Goal: Task Accomplishment & Management: Complete application form

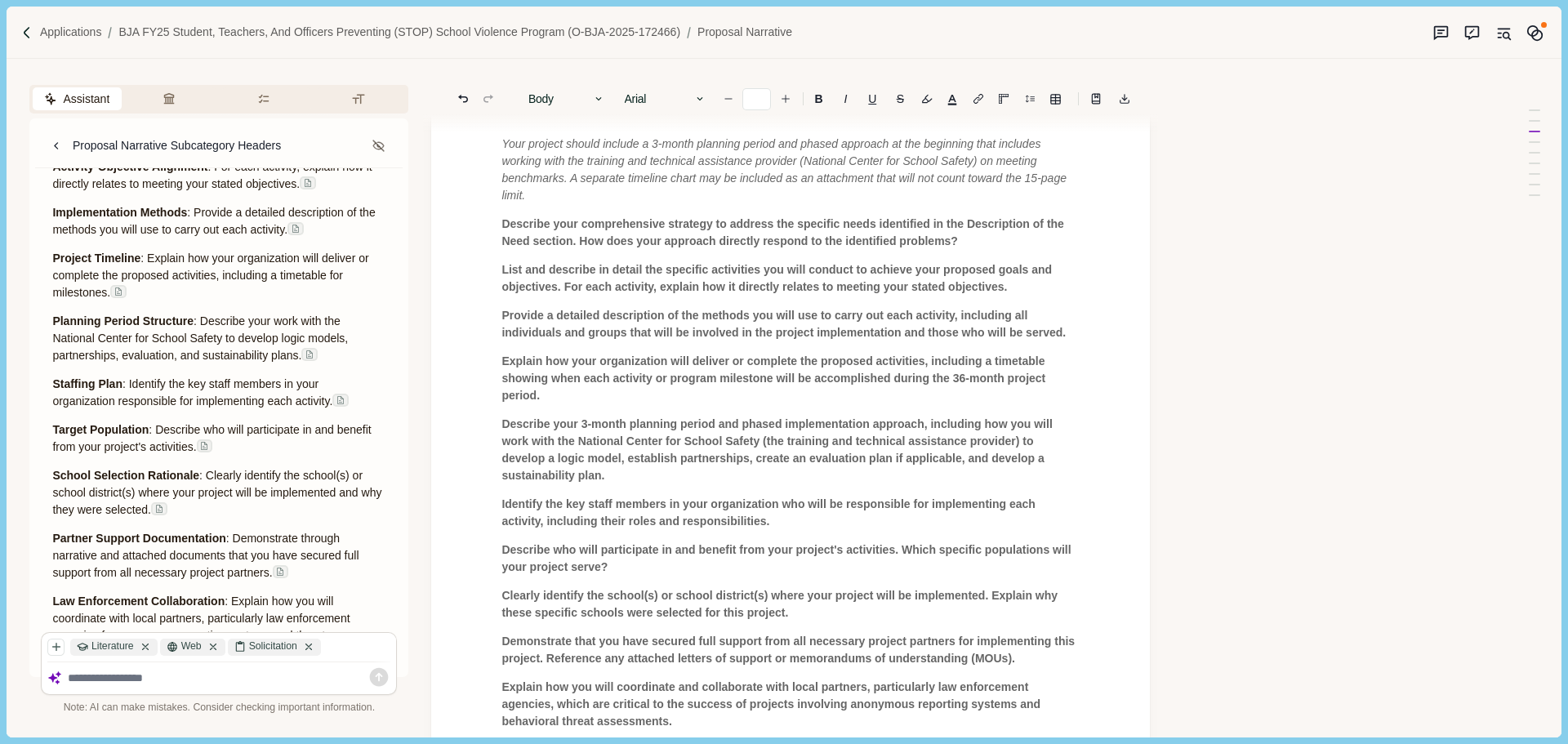
scroll to position [816, 0]
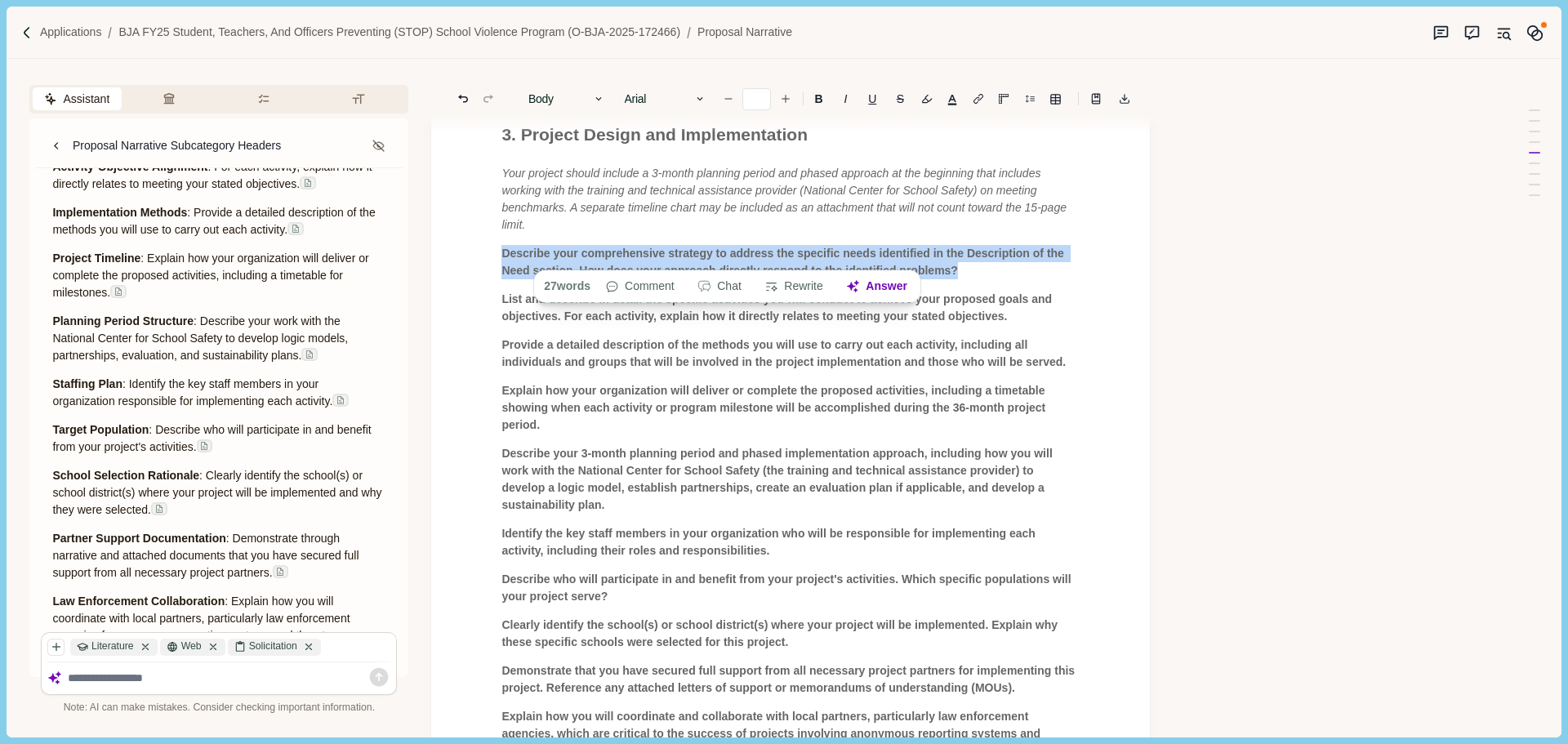
drag, startPoint x: 502, startPoint y: 237, endPoint x: 961, endPoint y: 253, distance: 459.3
click at [961, 253] on p "Describe your comprehensive strategy to address the specific needs identified i…" at bounding box center [790, 262] width 578 height 34
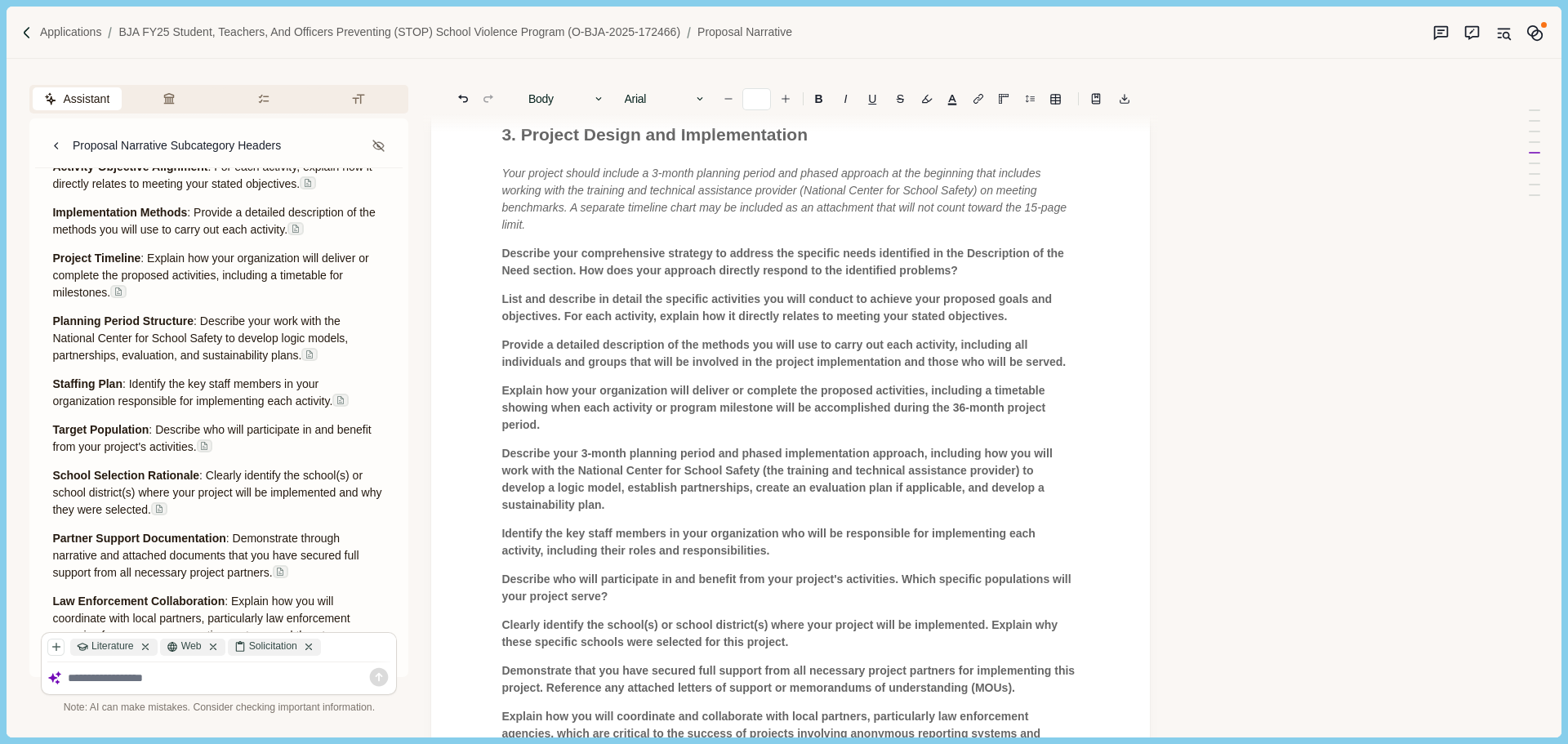
drag, startPoint x: 668, startPoint y: 253, endPoint x: 617, endPoint y: 331, distance: 93.2
click at [617, 338] on span "Provide a detailed description of the methods you will use to carry out each ac…" at bounding box center [783, 352] width 564 height 30
click at [680, 247] on span "Describe your comprehensive strategy to address the specific needs identified i…" at bounding box center [784, 261] width 565 height 30
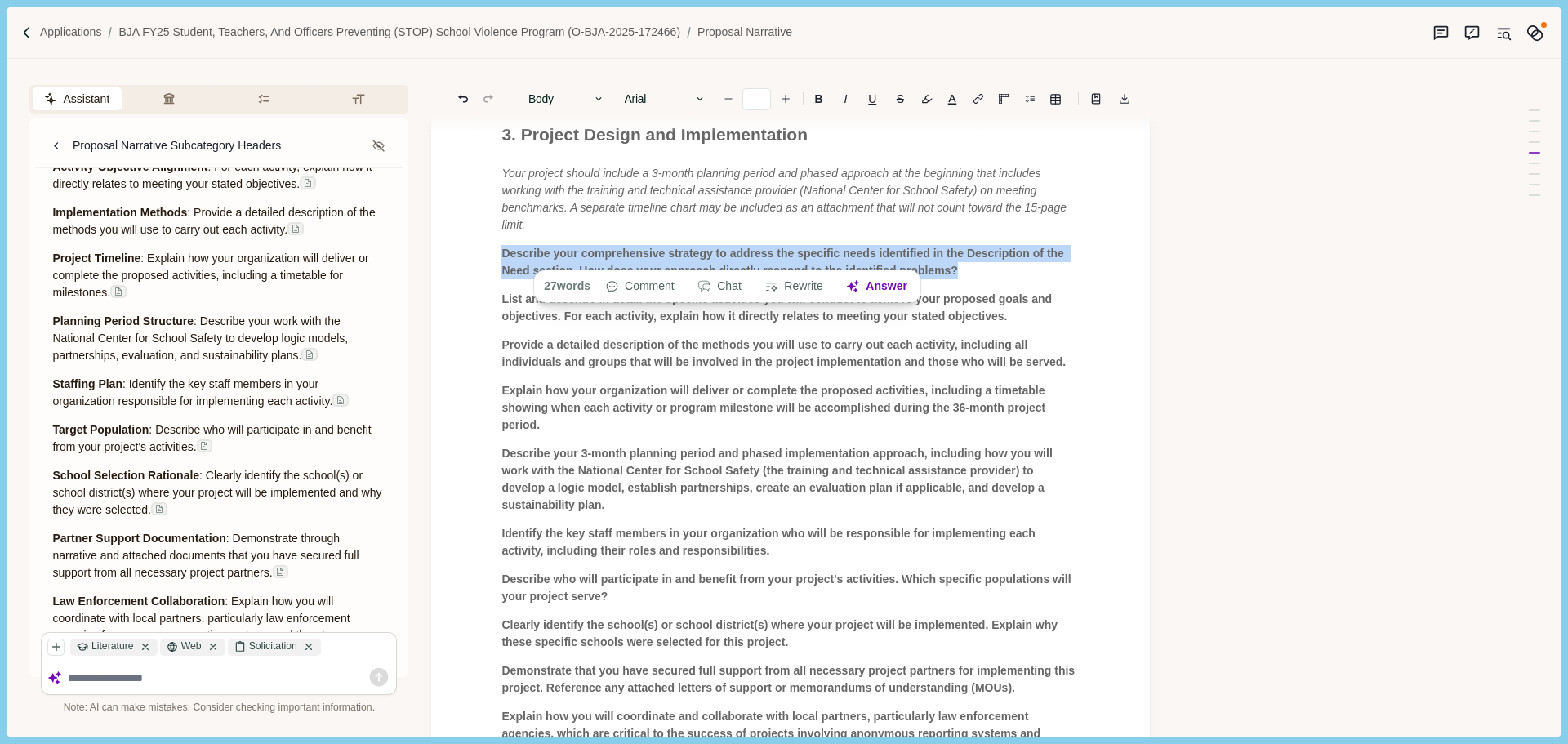
drag, startPoint x: 963, startPoint y: 254, endPoint x: 503, endPoint y: 239, distance: 460.2
click at [503, 245] on p "Describe your comprehensive strategy to address the specific needs identified i…" at bounding box center [790, 262] width 578 height 34
click at [722, 287] on button "Chat" at bounding box center [720, 286] width 62 height 23
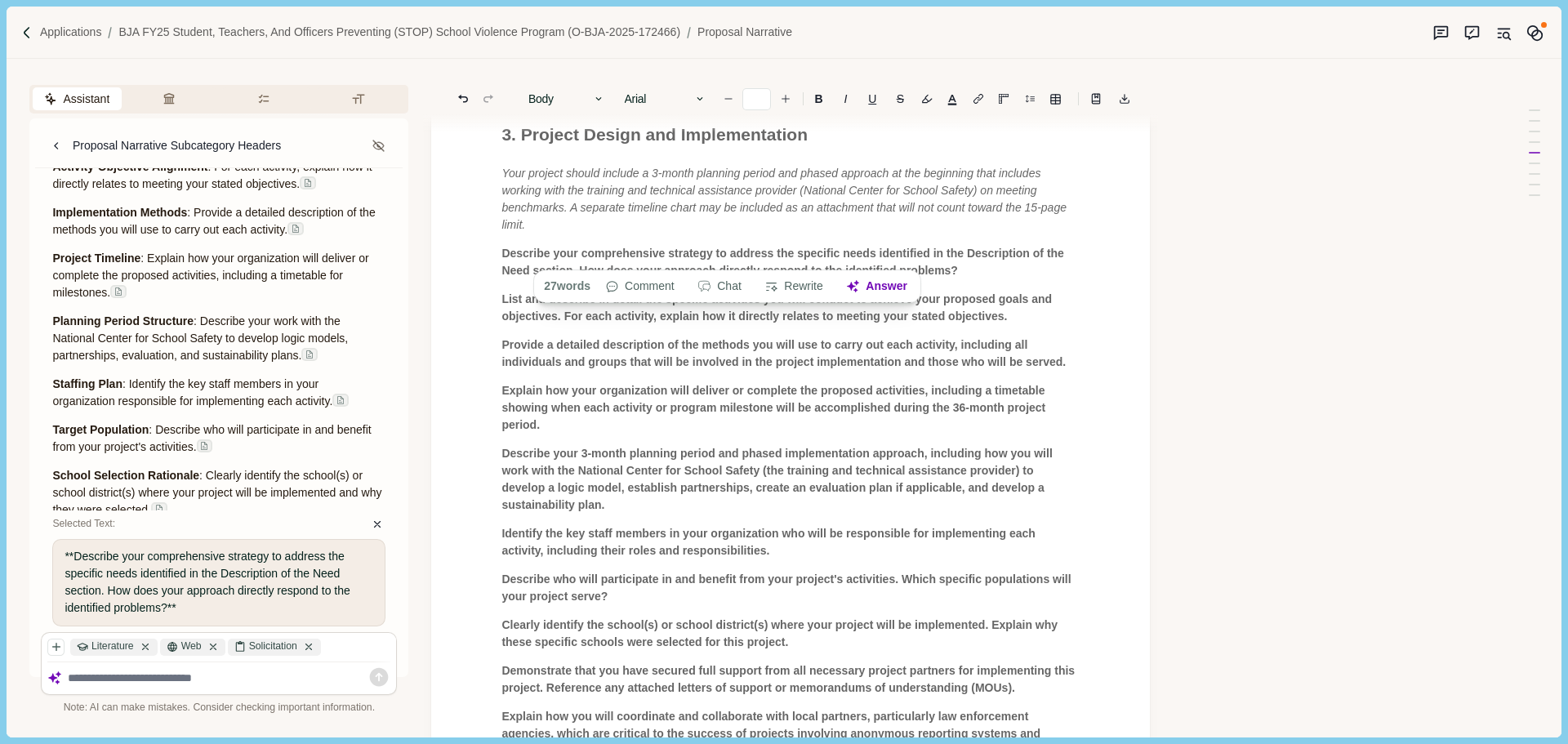
paste textarea "**********"
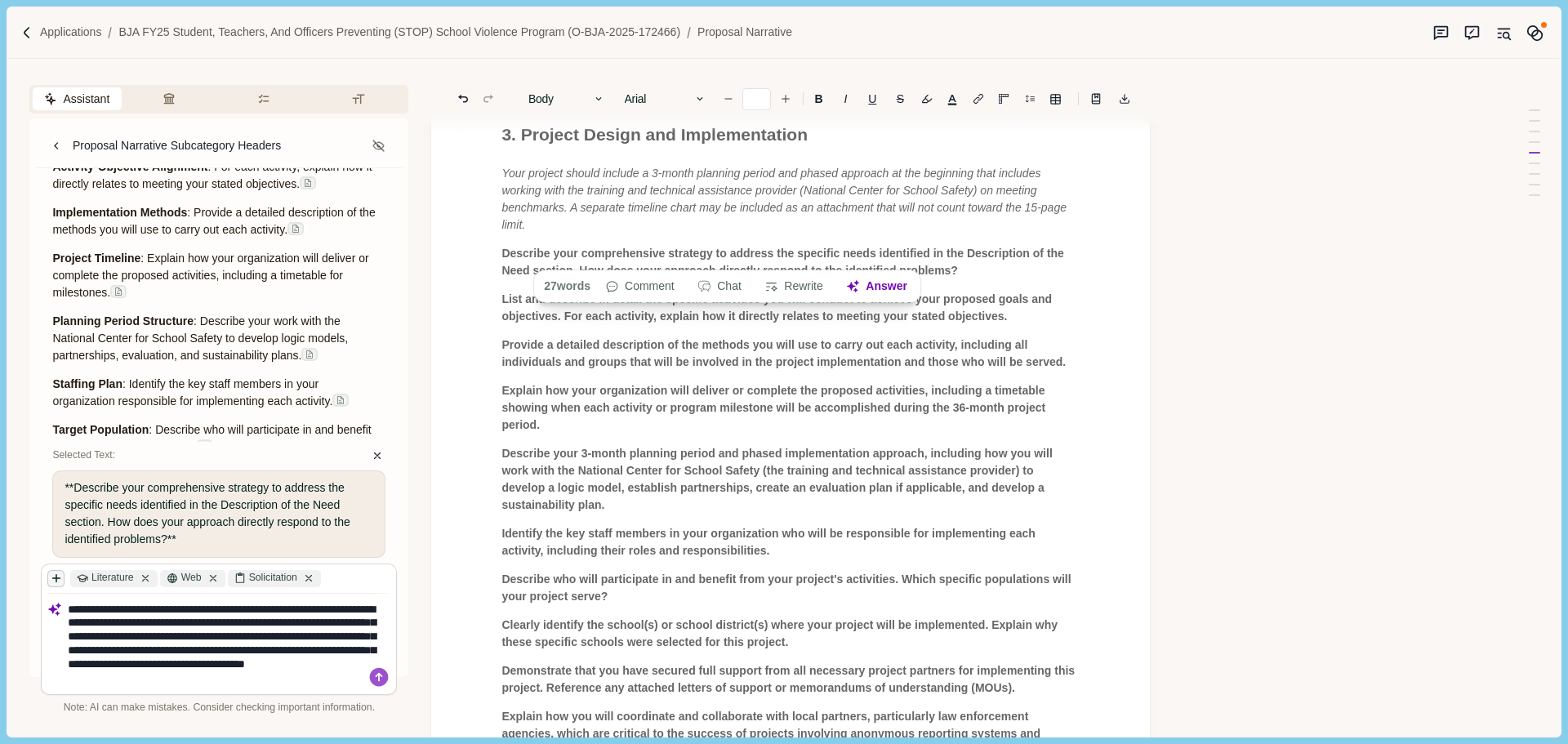
type textarea "**********"
click at [55, 578] on icon "button" at bounding box center [56, 577] width 12 height 12
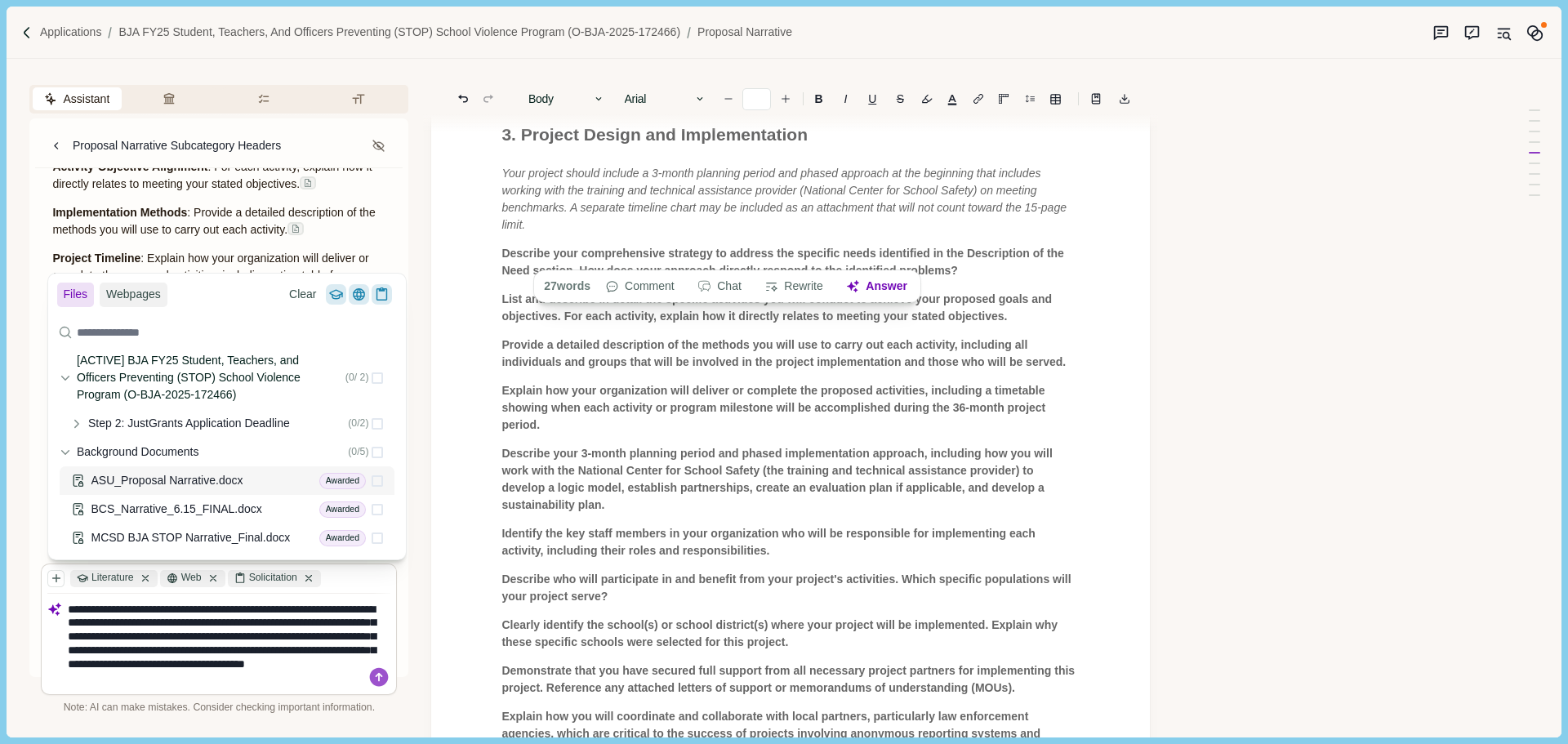
scroll to position [0, 0]
click at [122, 298] on button "Webpages" at bounding box center [133, 294] width 68 height 24
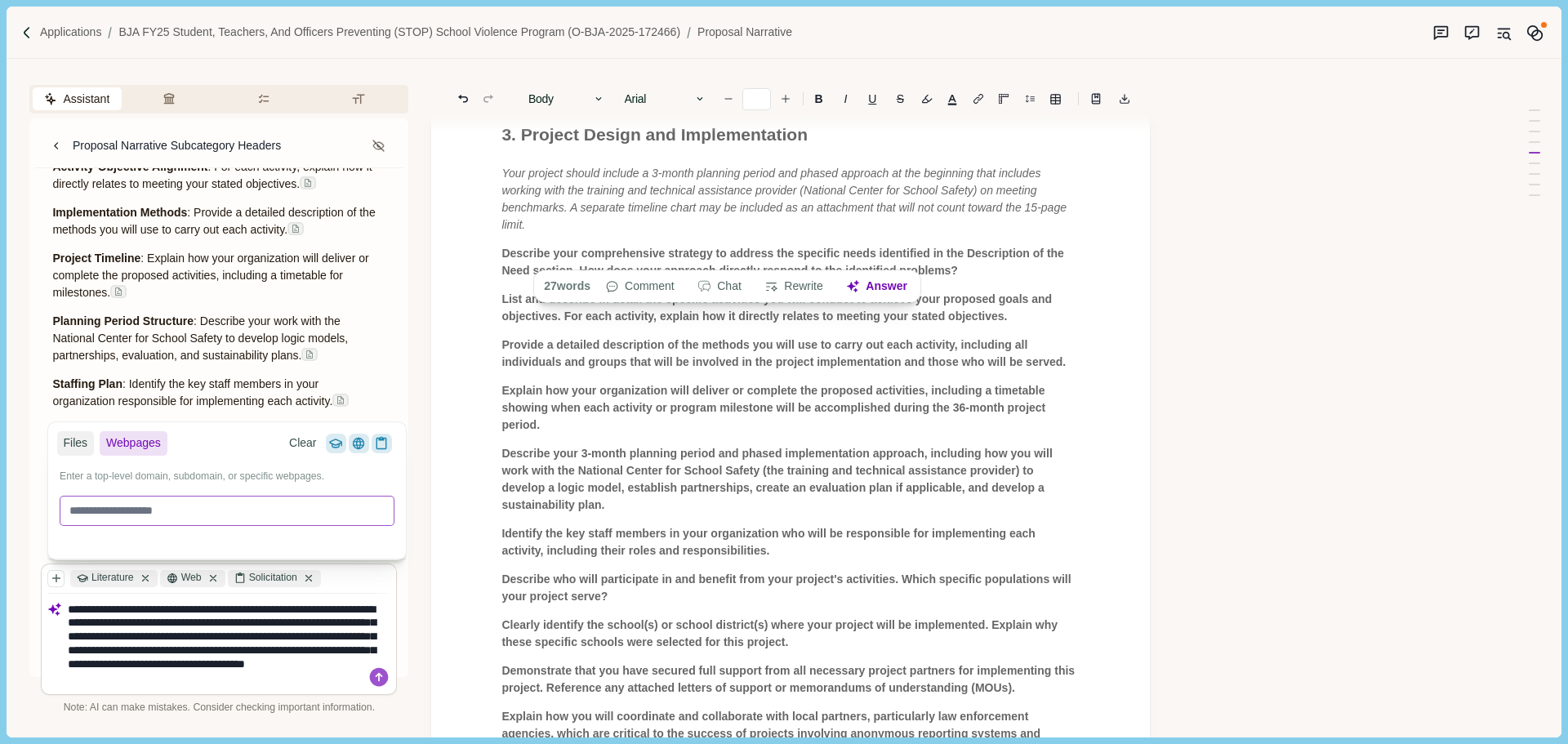
click at [120, 513] on input at bounding box center [227, 510] width 335 height 30
paste input "**********"
type input "**********"
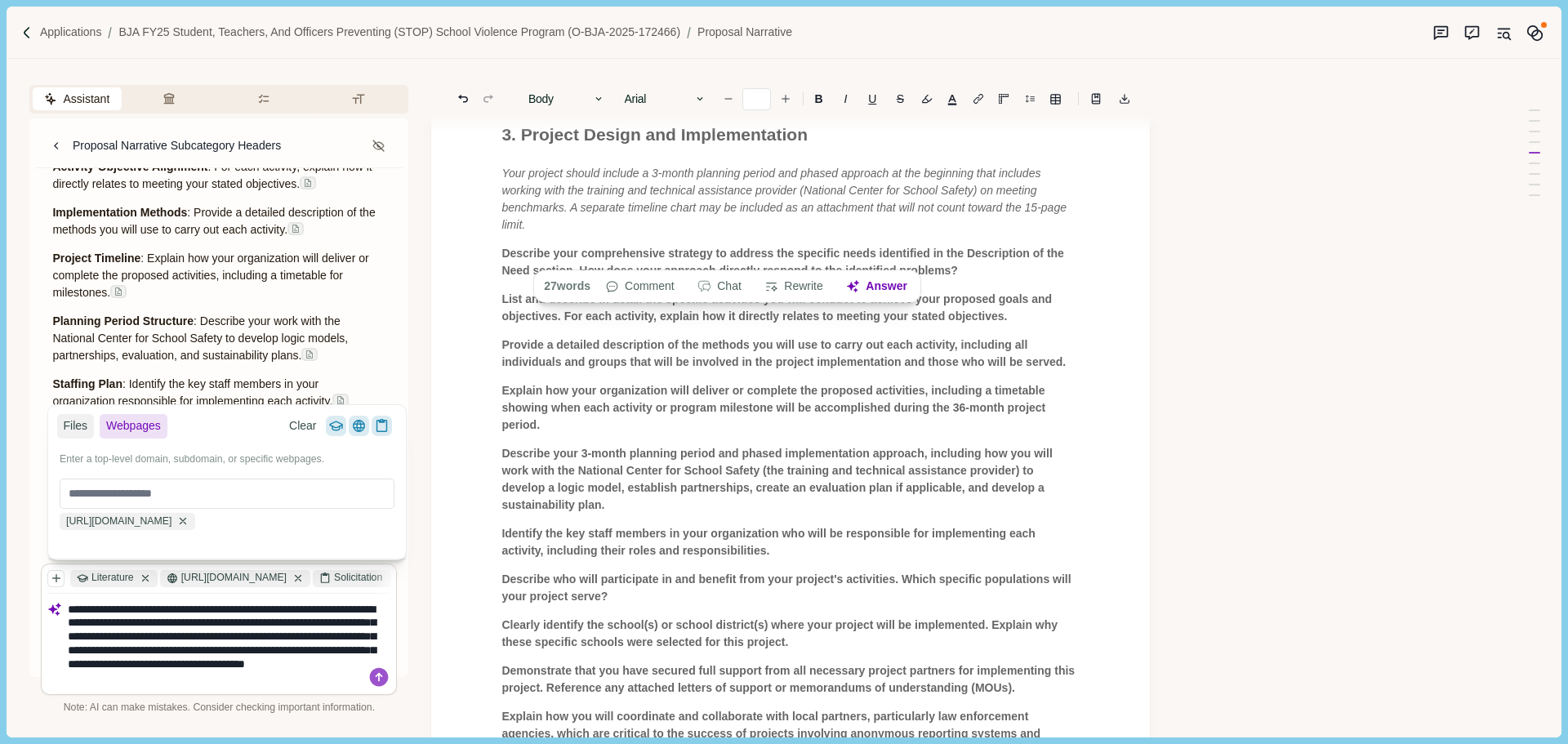
click at [265, 637] on textarea "**********" at bounding box center [229, 644] width 323 height 82
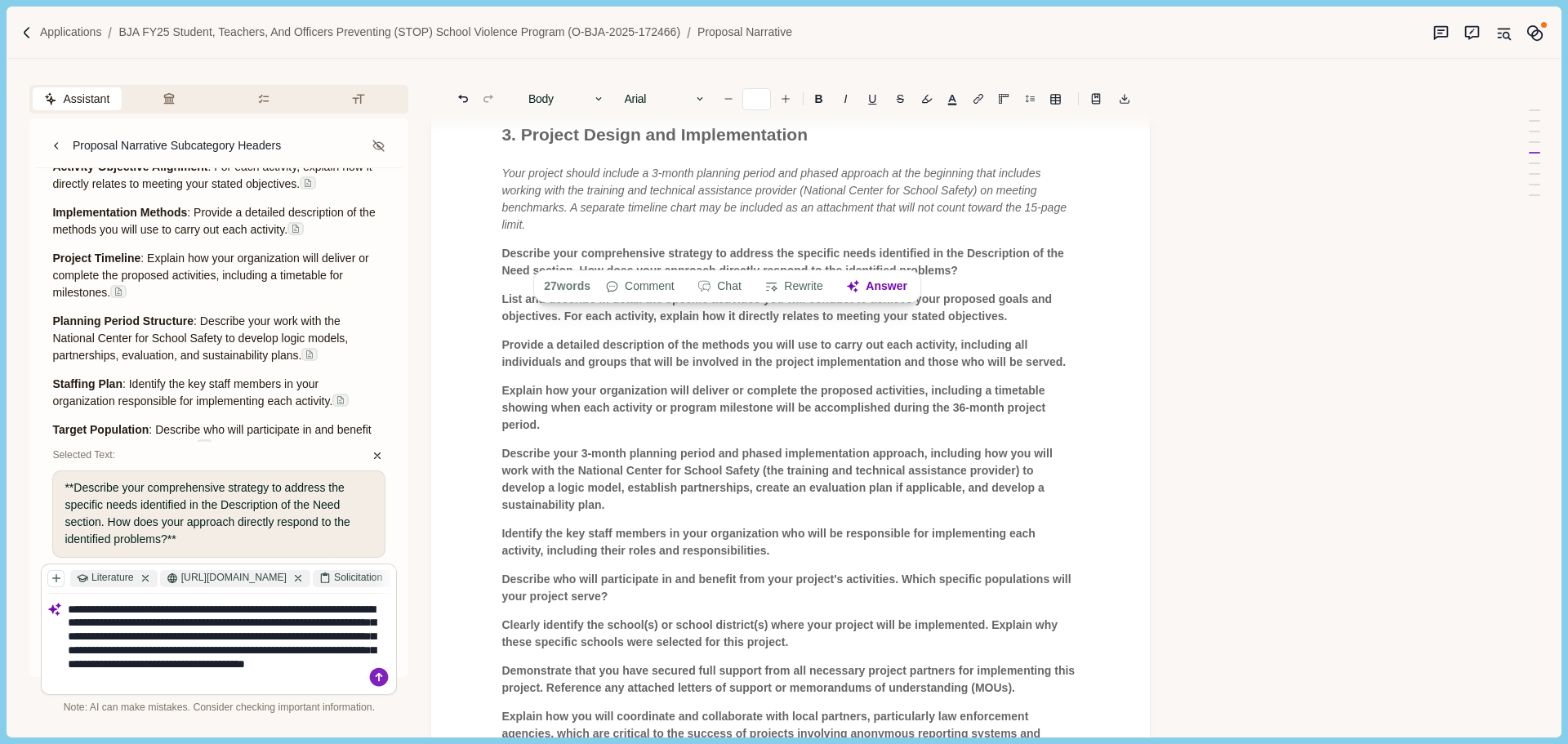
click at [377, 678] on icon at bounding box center [379, 676] width 19 height 19
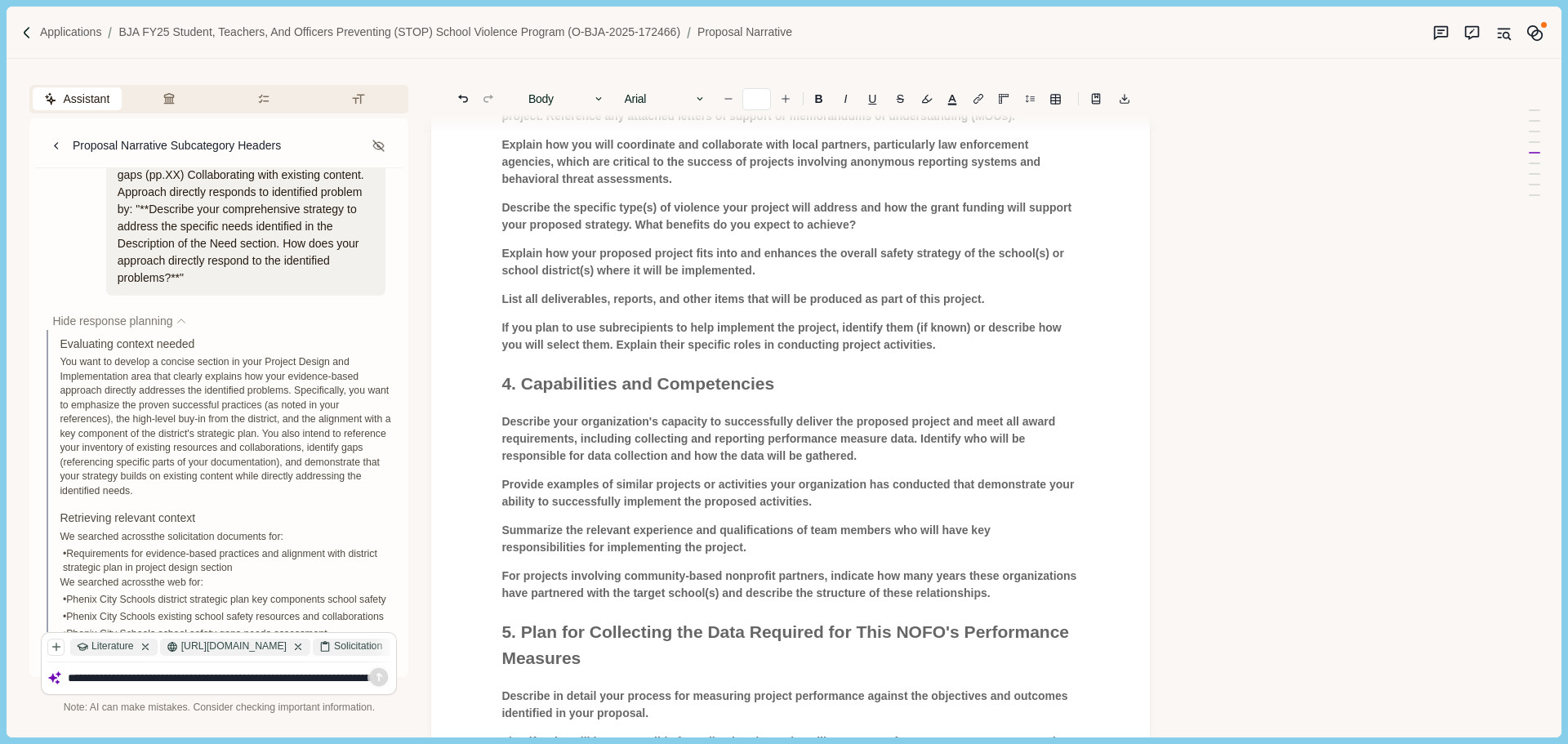
scroll to position [3927, 0]
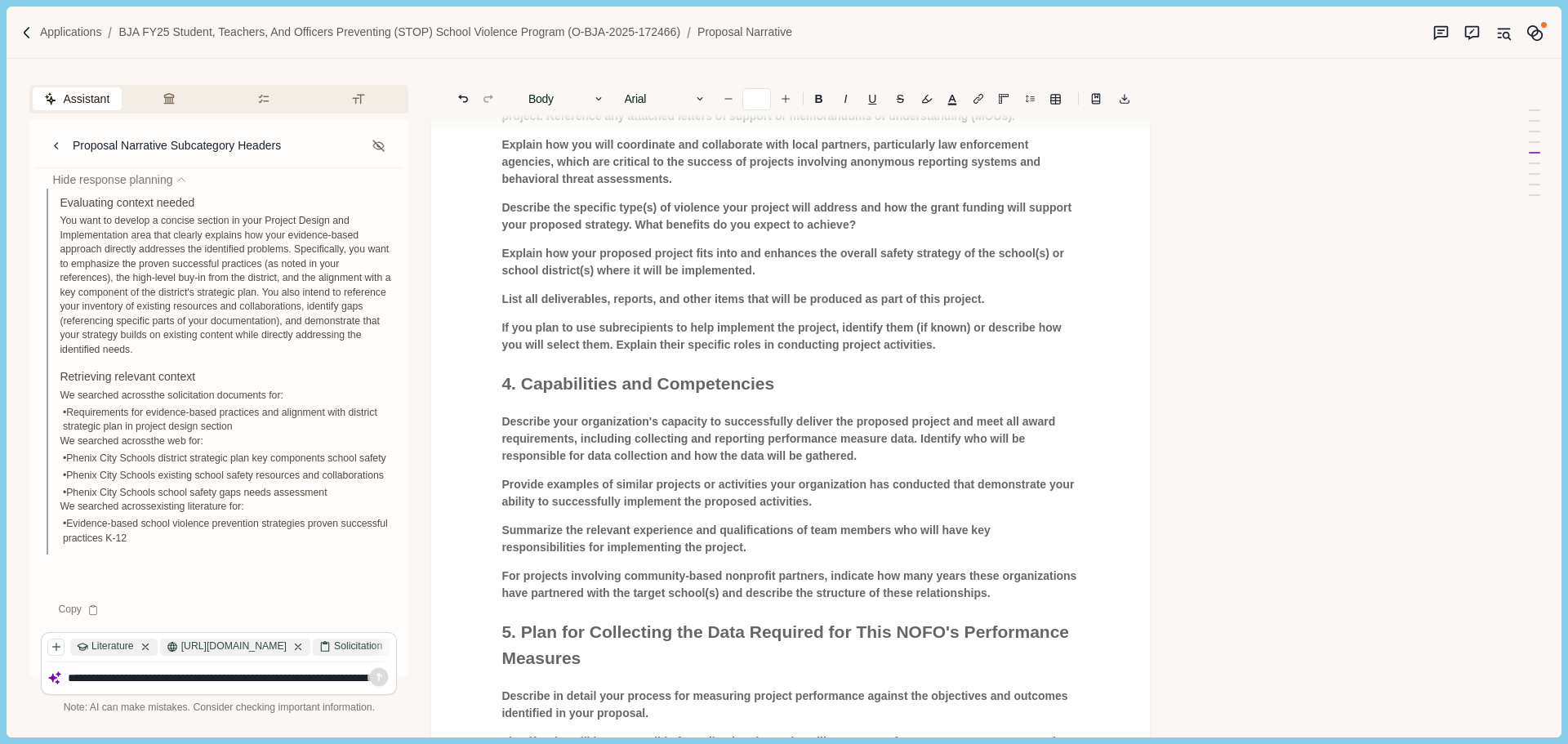
click at [104, 673] on textarea "**********" at bounding box center [229, 677] width 323 height 14
type textarea "**********"
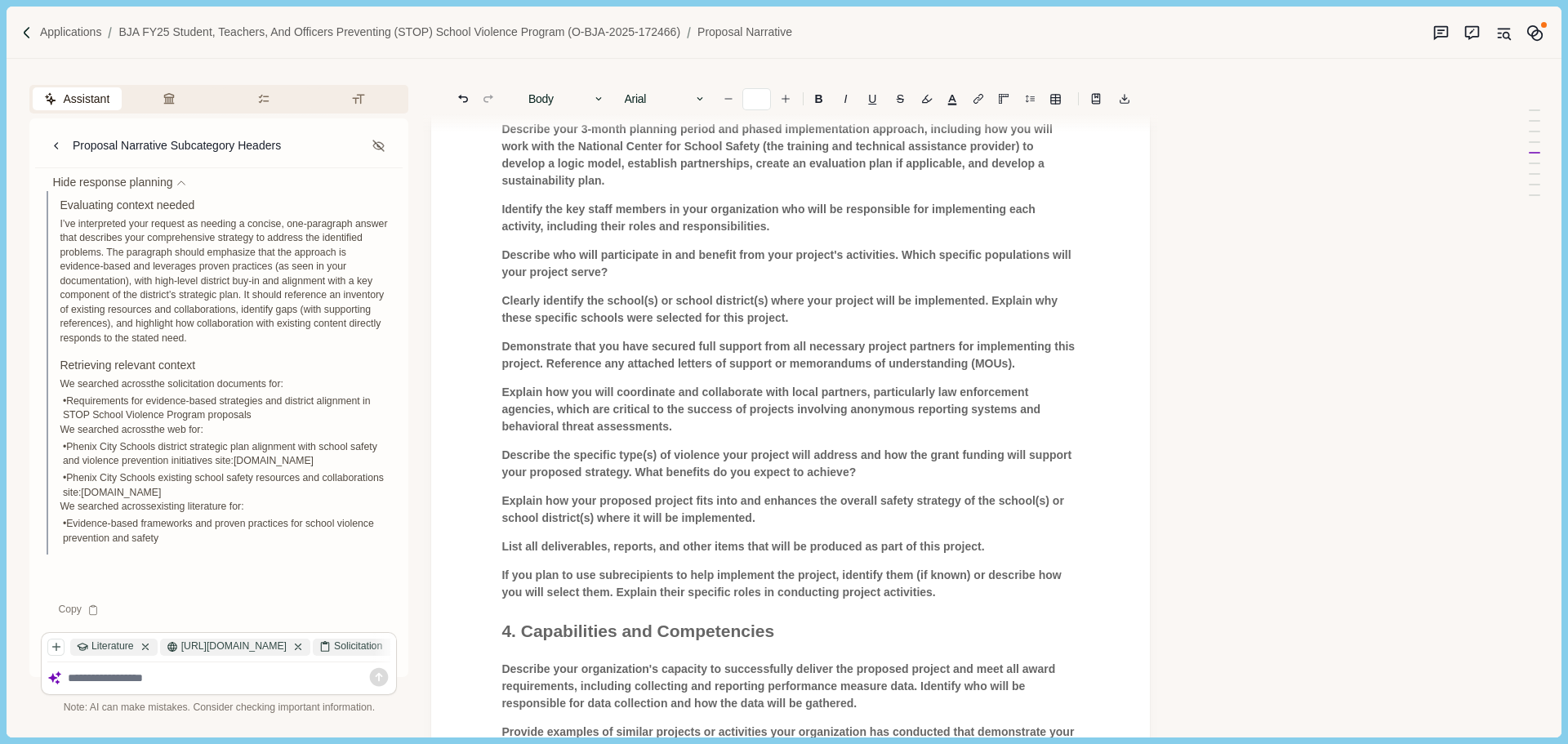
scroll to position [1143, 0]
click at [81, 679] on textarea at bounding box center [229, 677] width 323 height 14
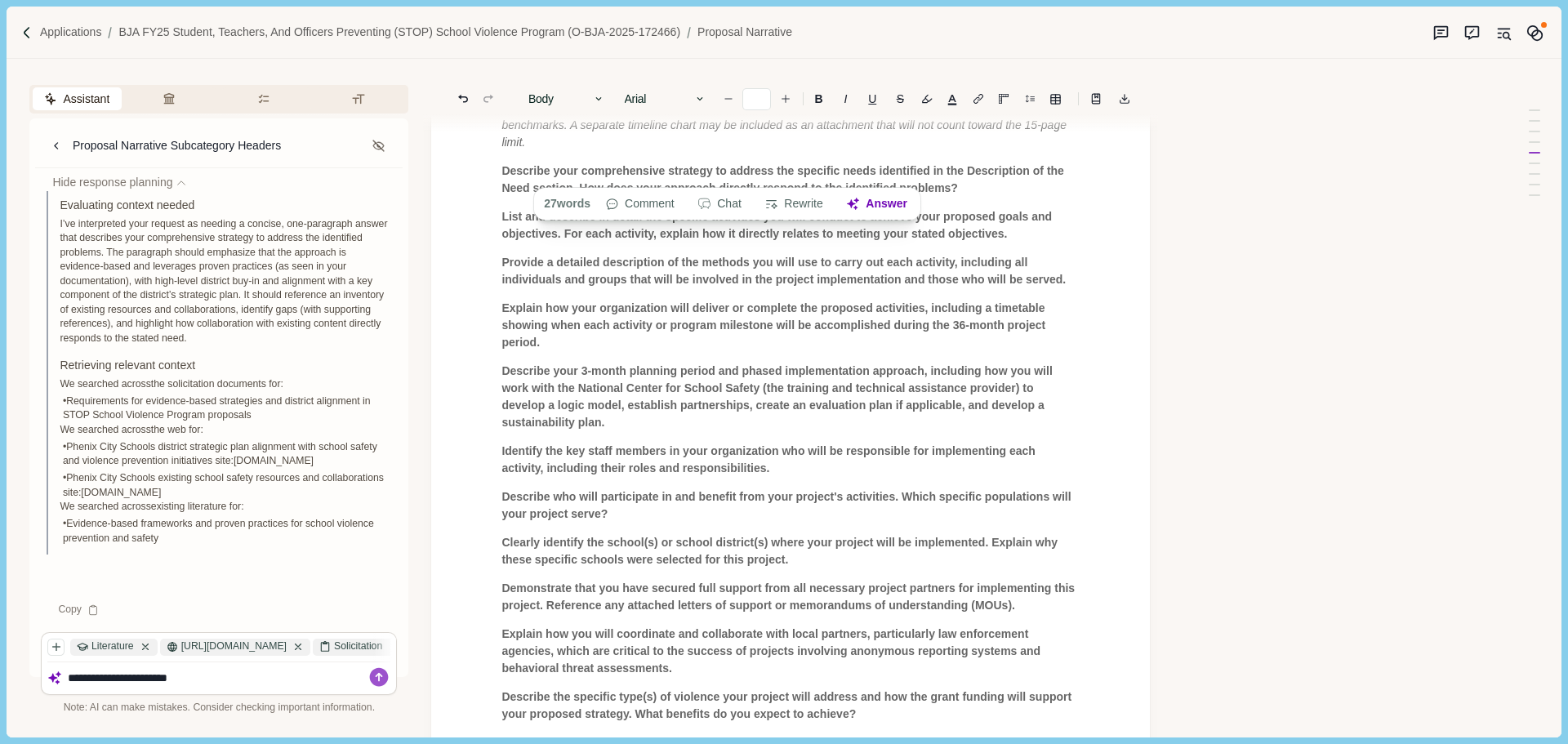
scroll to position [898, 0]
click at [696, 304] on span "Explain how your organization will deliver or complete the proposed activities,…" at bounding box center [775, 326] width 547 height 47
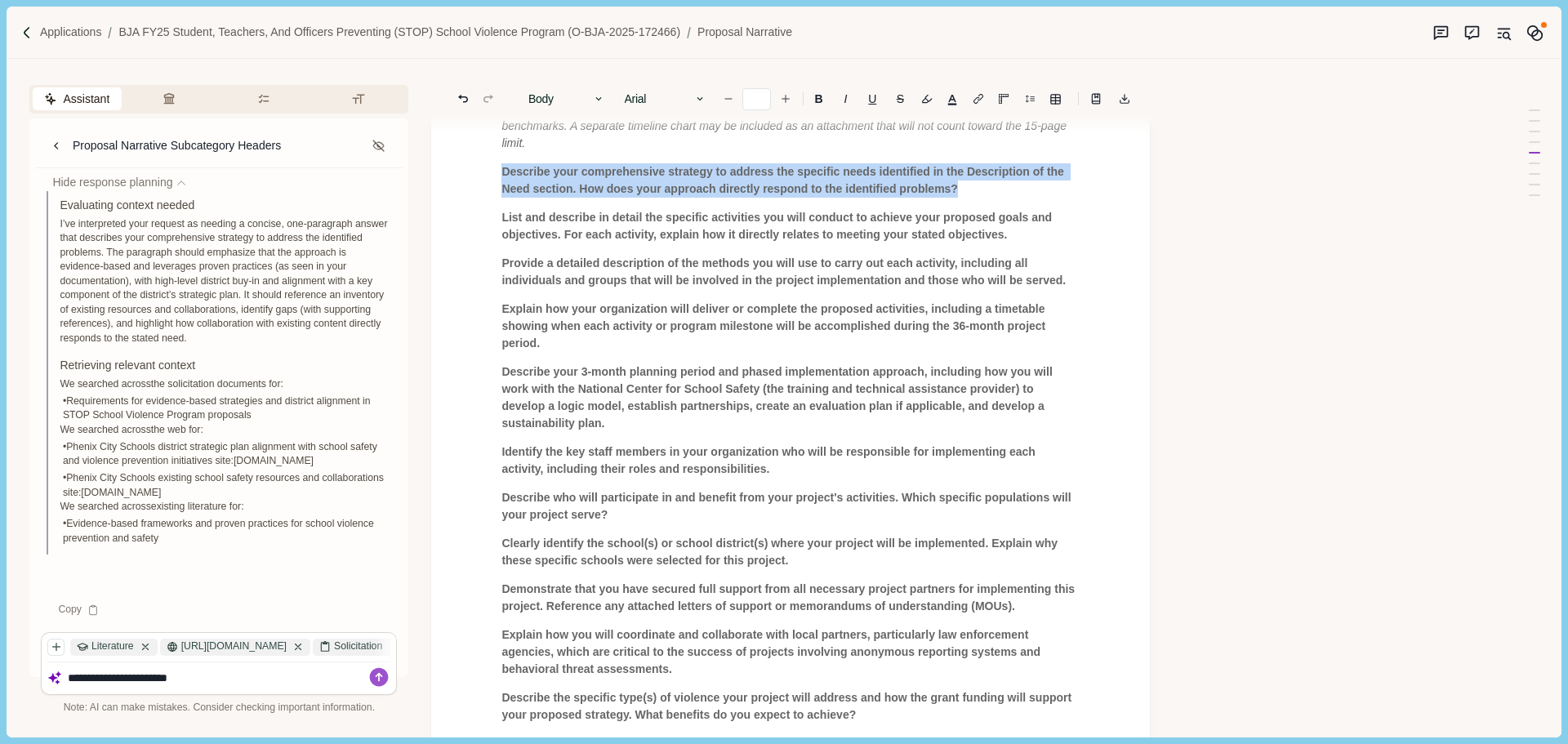
drag, startPoint x: 503, startPoint y: 154, endPoint x: 934, endPoint y: 176, distance: 431.6
click at [975, 170] on p "Describe your comprehensive strategy to address the specific needs identified i…" at bounding box center [790, 180] width 578 height 34
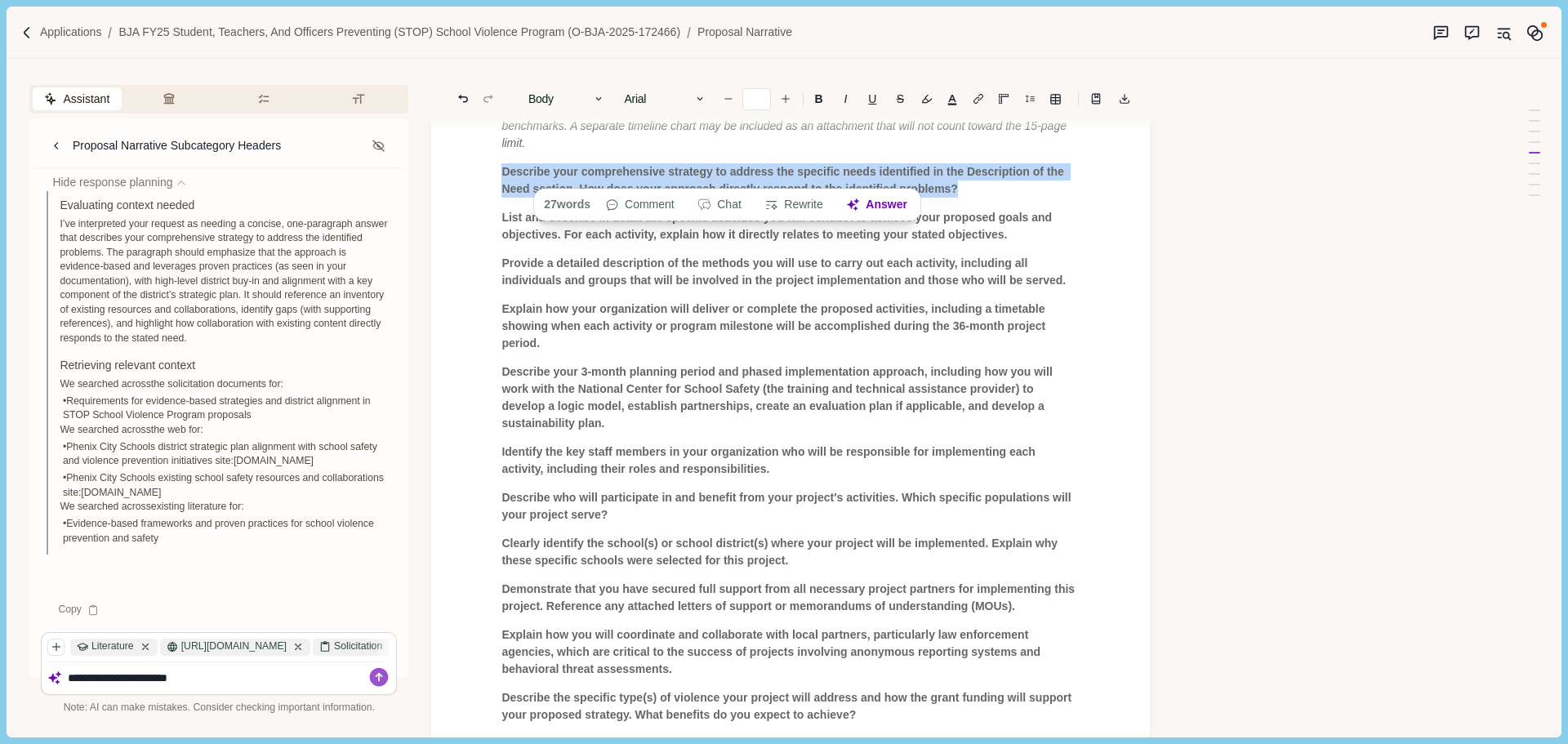
copy span "Describe your comprehensive strategy to address the specific needs identified i…"
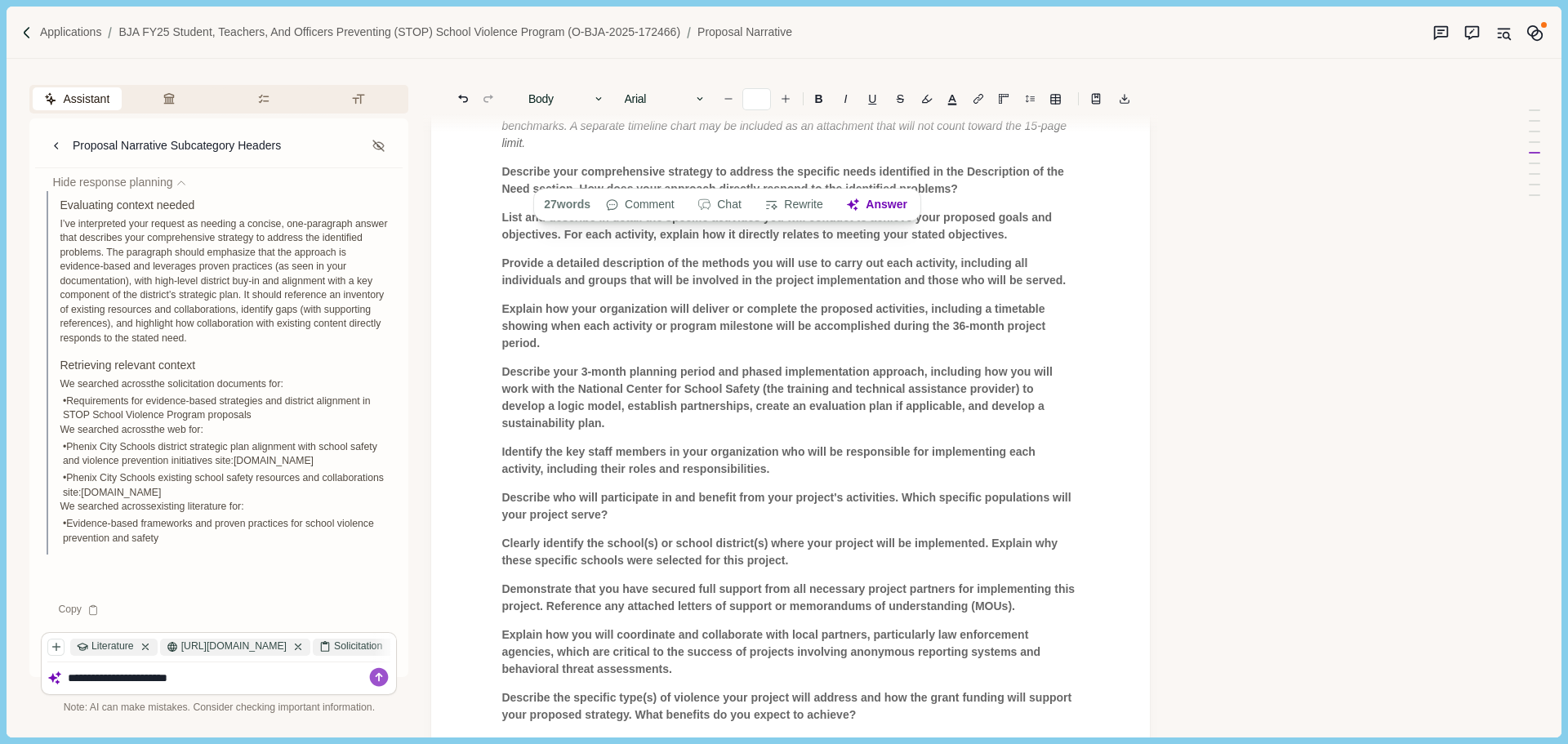
click at [217, 677] on textarea "**********" at bounding box center [229, 677] width 323 height 14
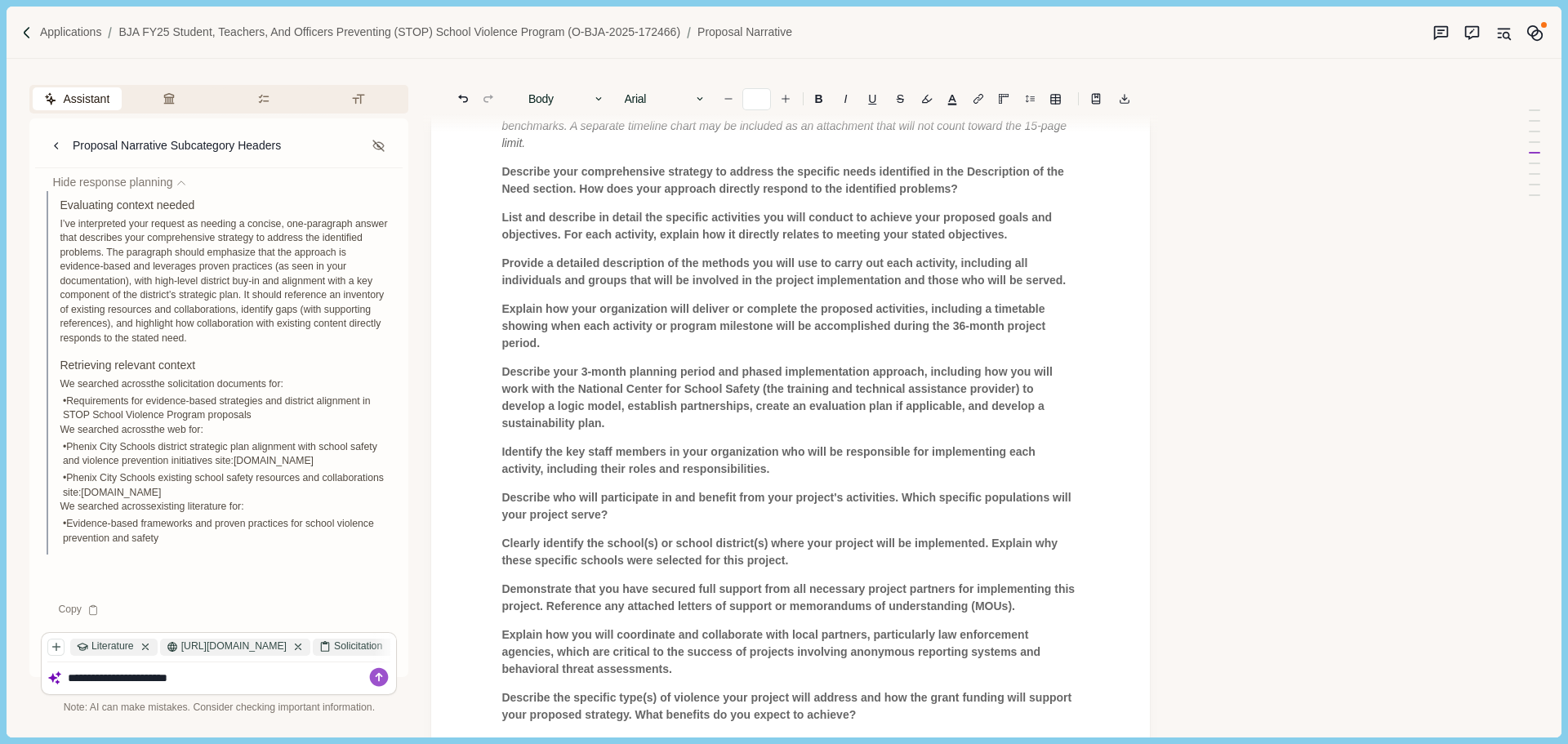
paste textarea "**********"
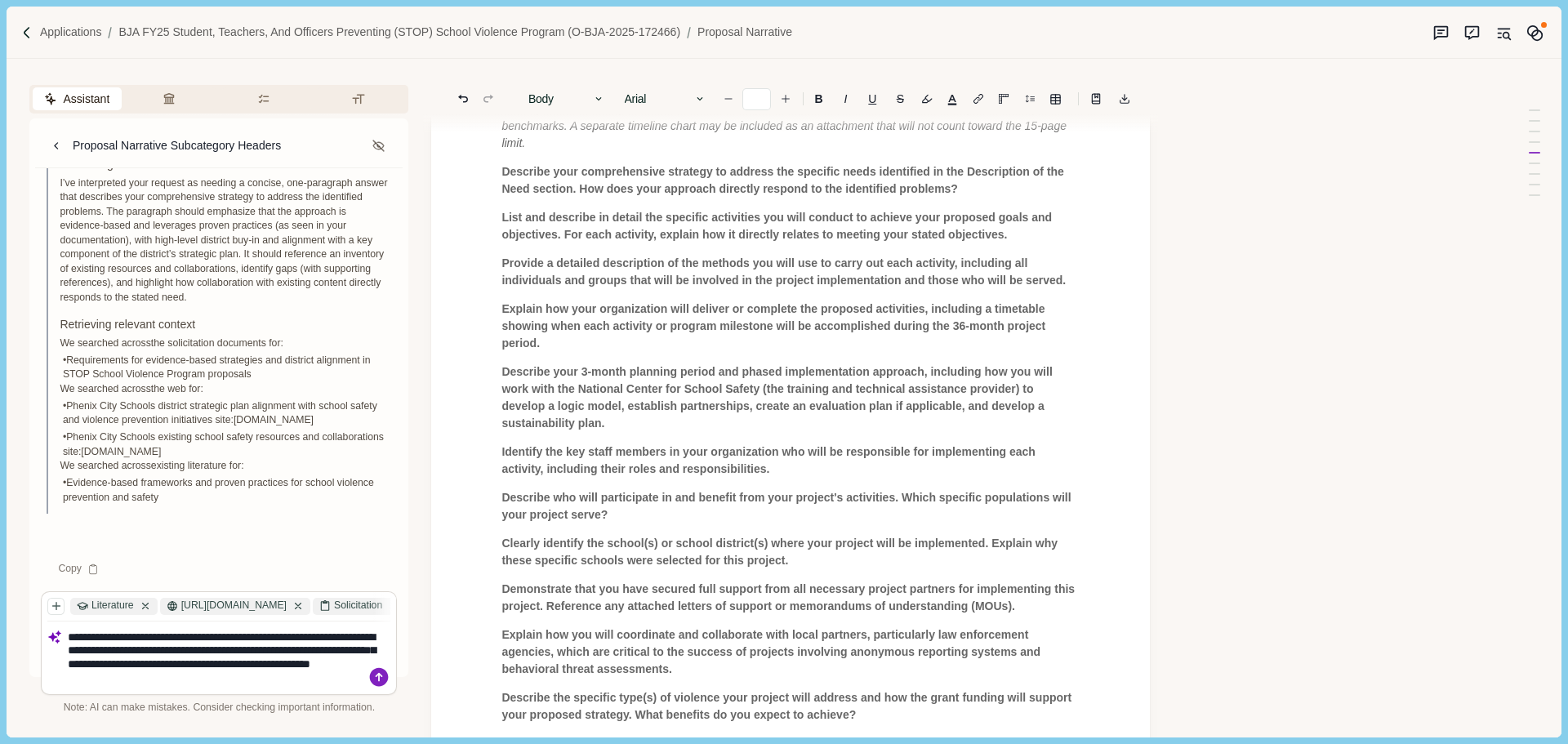
type textarea "**********"
click at [378, 673] on icon at bounding box center [378, 676] width 23 height 23
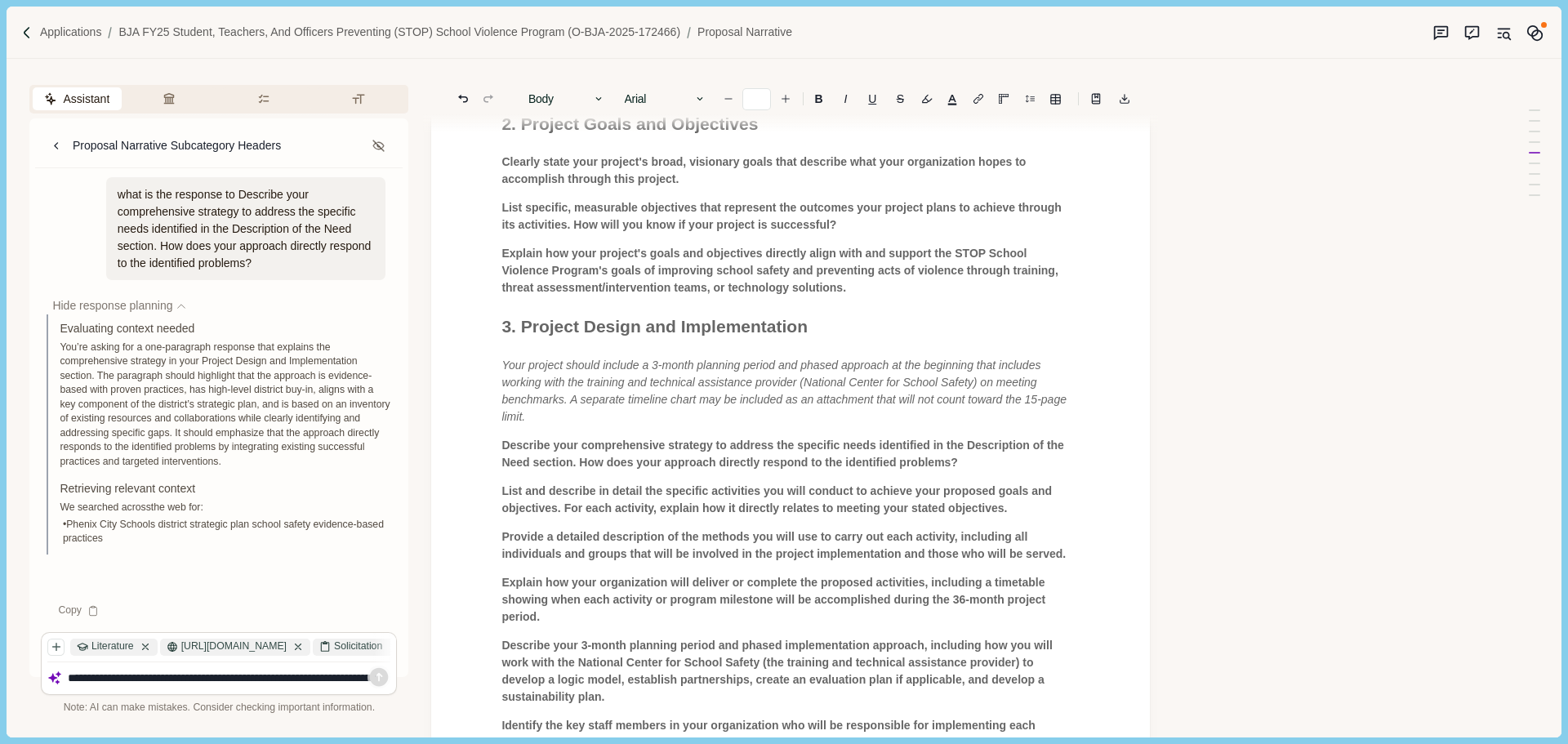
scroll to position [653, 0]
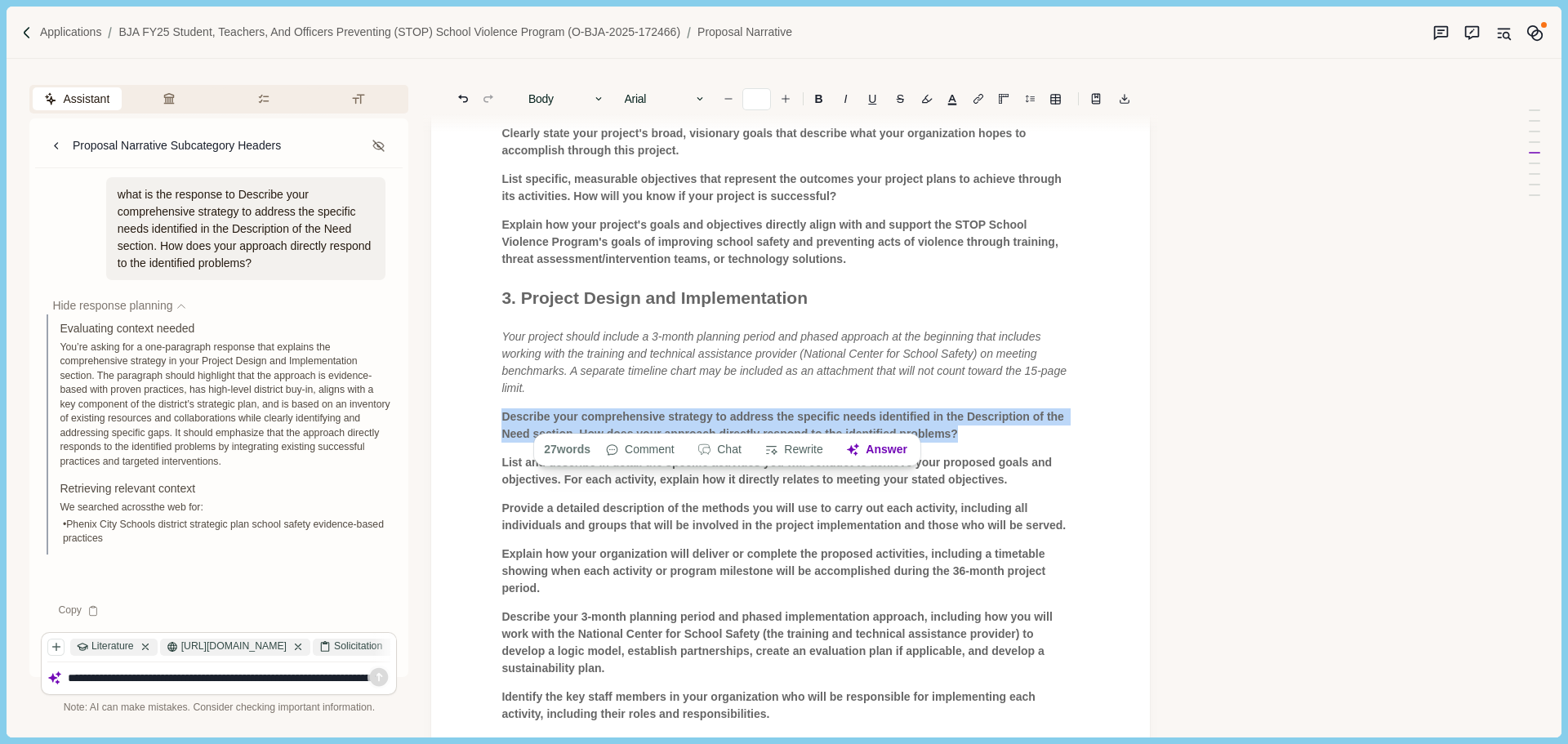
drag, startPoint x: 503, startPoint y: 398, endPoint x: 960, endPoint y: 415, distance: 457.3
click at [960, 415] on p "Describe your comprehensive strategy to address the specific needs identified i…" at bounding box center [790, 425] width 578 height 34
click at [880, 449] on button "Answer" at bounding box center [876, 449] width 79 height 23
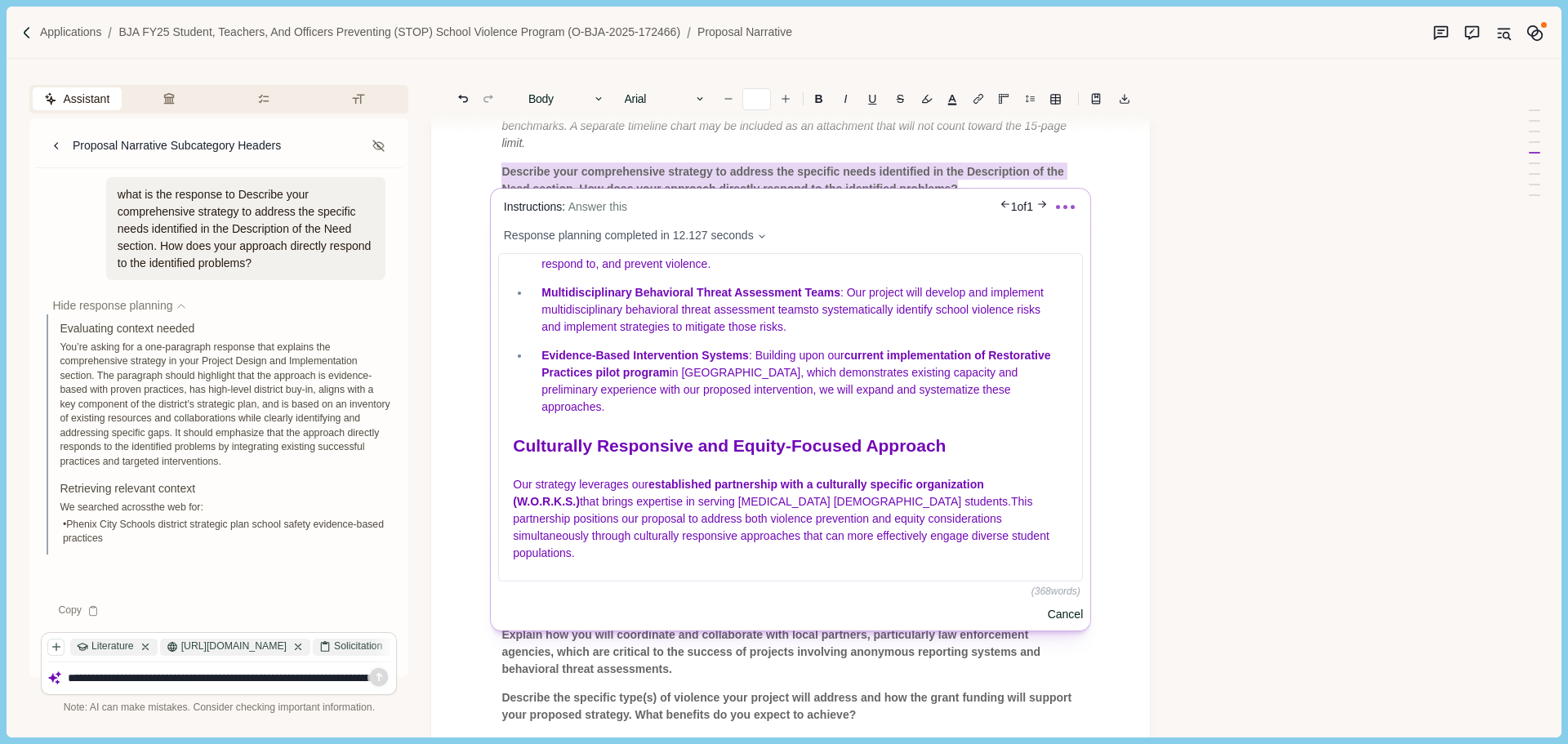
scroll to position [0, 0]
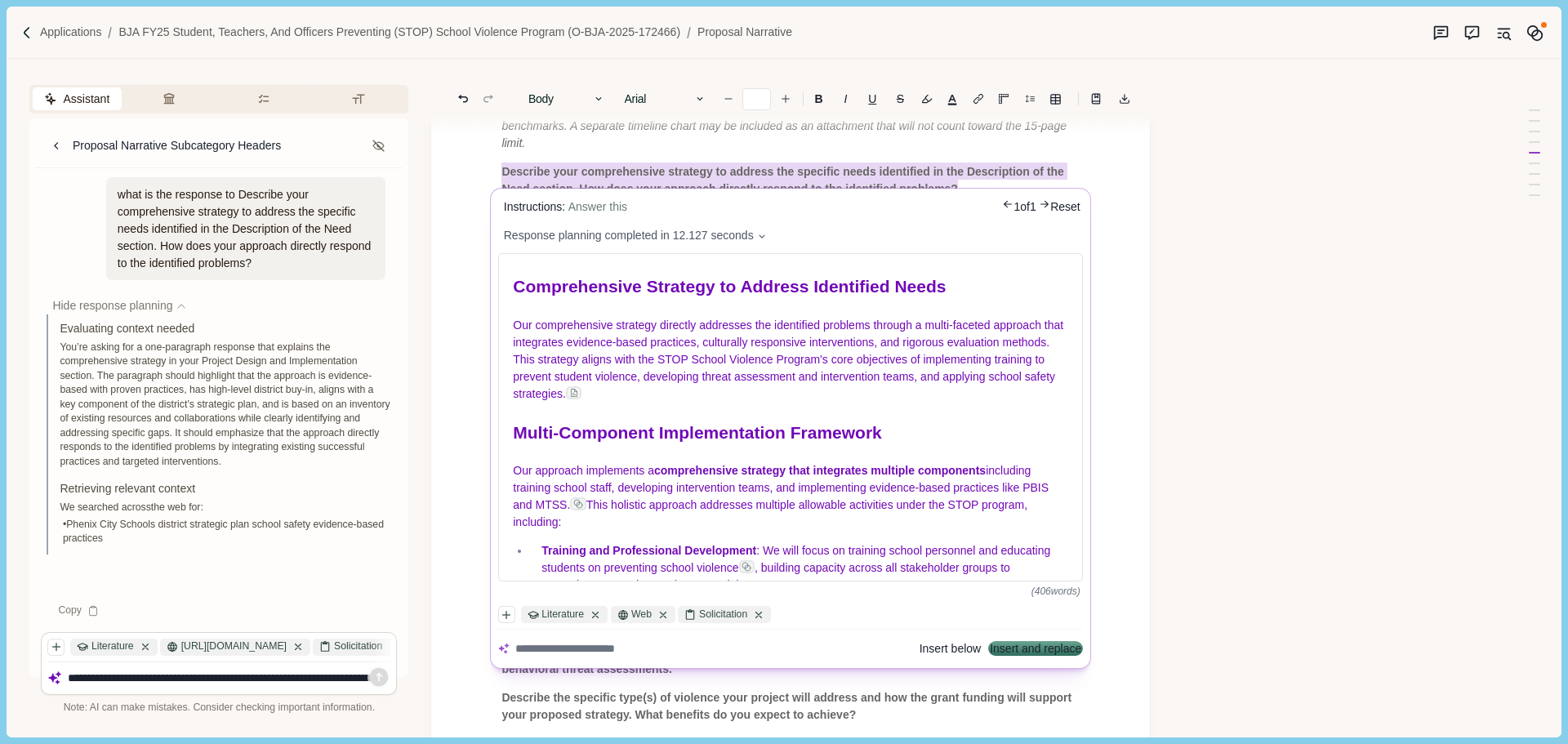
click at [566, 649] on textarea at bounding box center [713, 648] width 397 height 17
type textarea "**********"
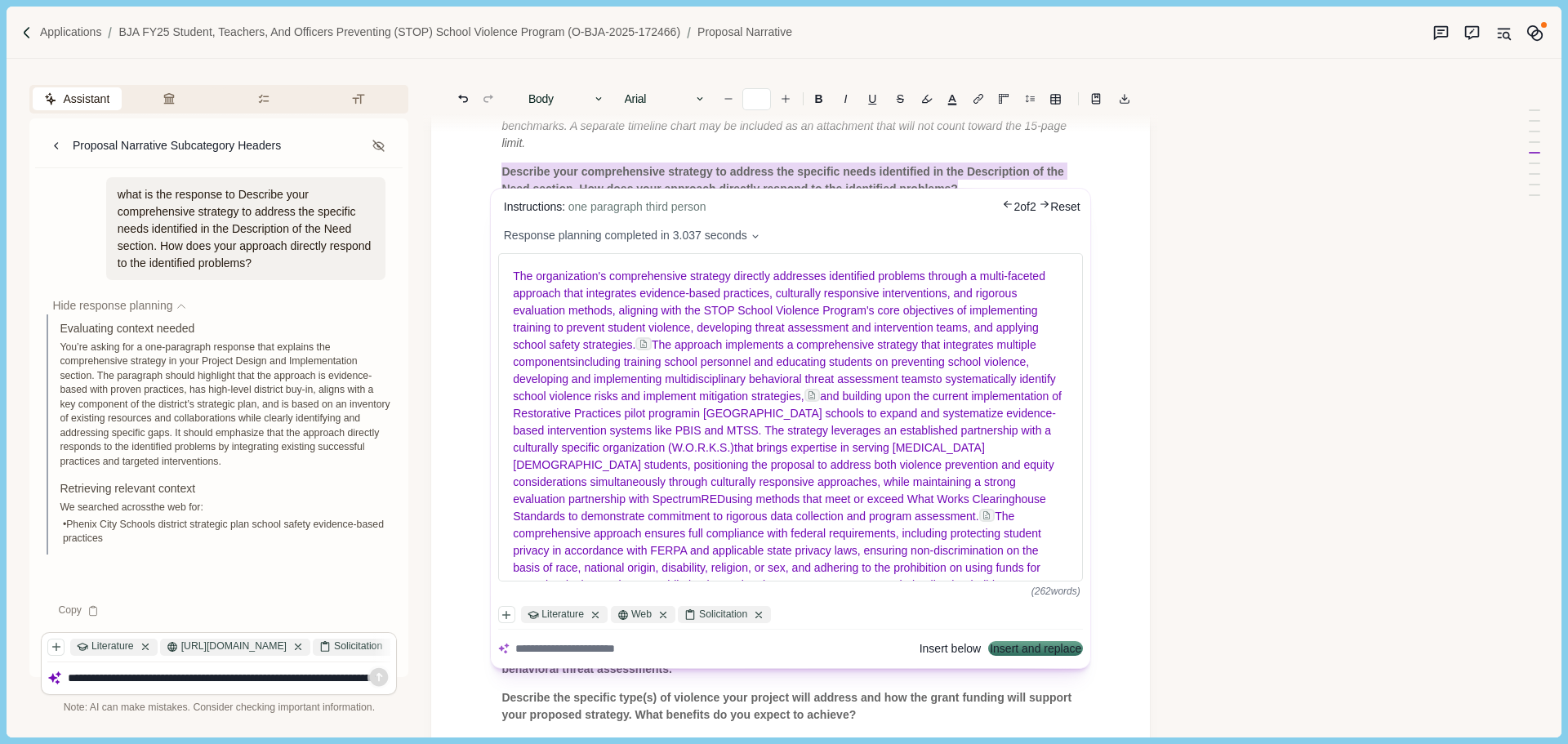
click at [1091, 153] on body "Applications BJA FY25 Student, Teachers, and Officers Preventing (STOP) School …" at bounding box center [784, 372] width 1568 height 744
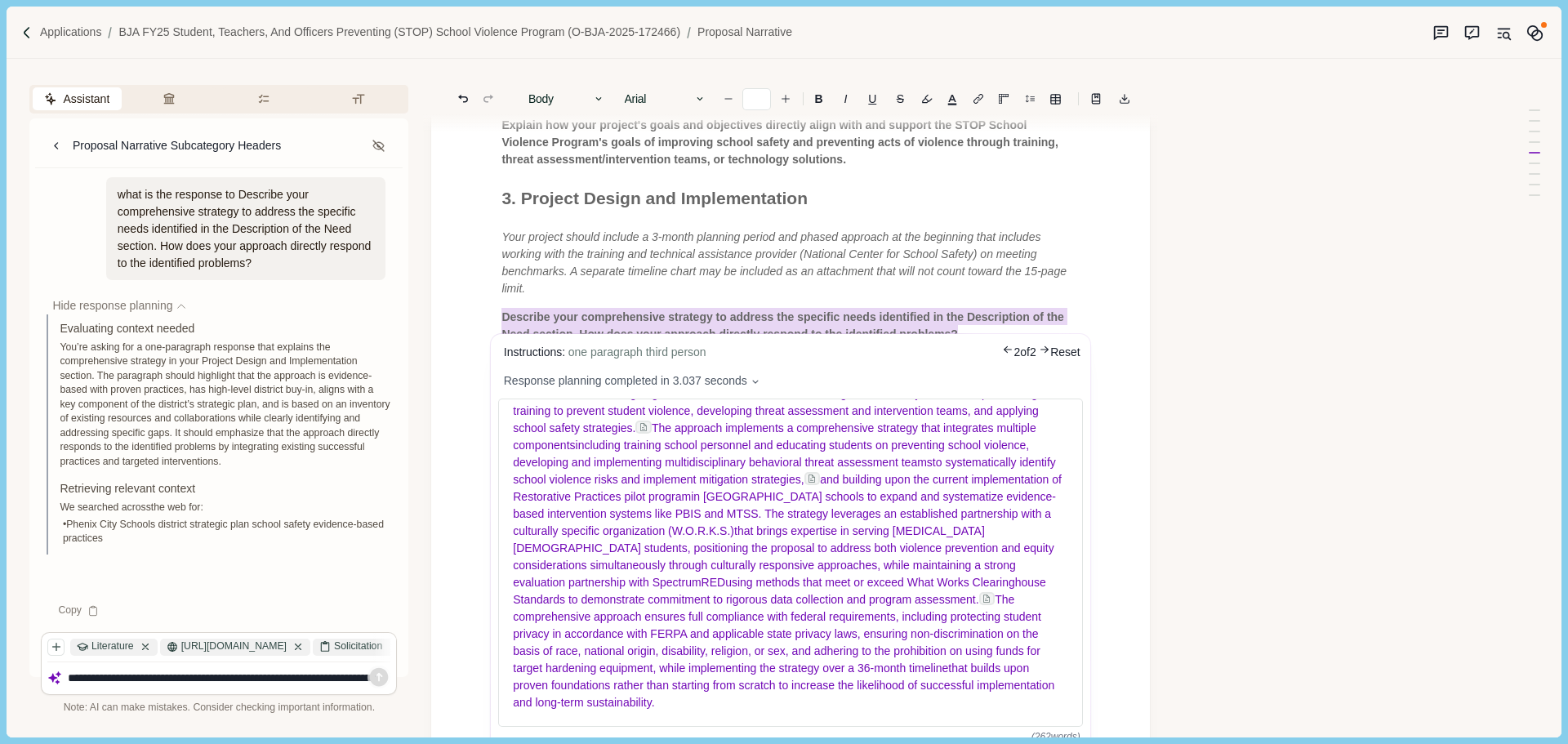
scroll to position [653, 0]
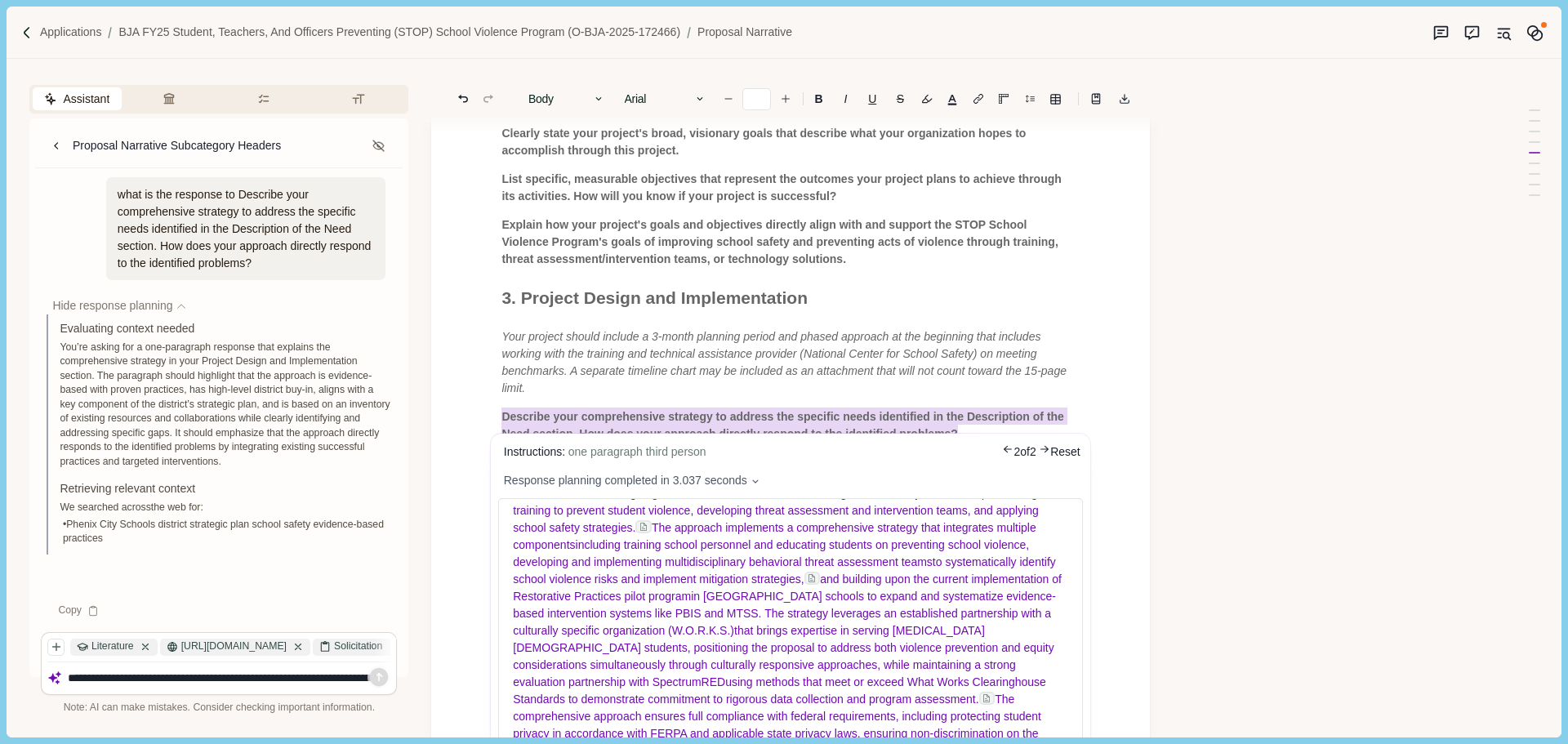
click at [1100, 341] on body "Applications BJA FY25 Student, Teachers, and Officers Preventing (STOP) School …" at bounding box center [784, 372] width 1568 height 744
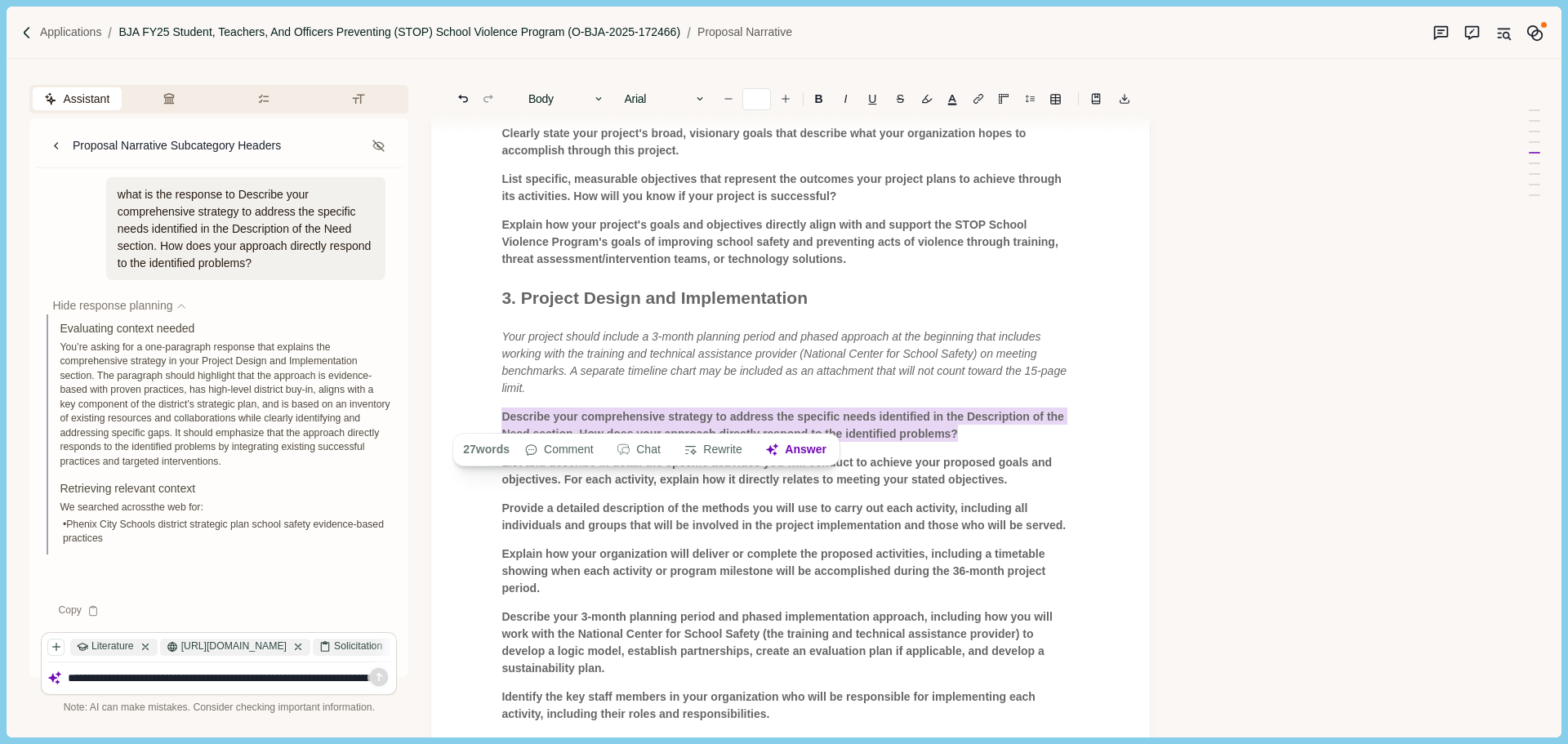
click at [271, 30] on p "BJA FY25 Student, Teachers, and Officers Preventing (STOP) School Violence Prog…" at bounding box center [399, 32] width 561 height 17
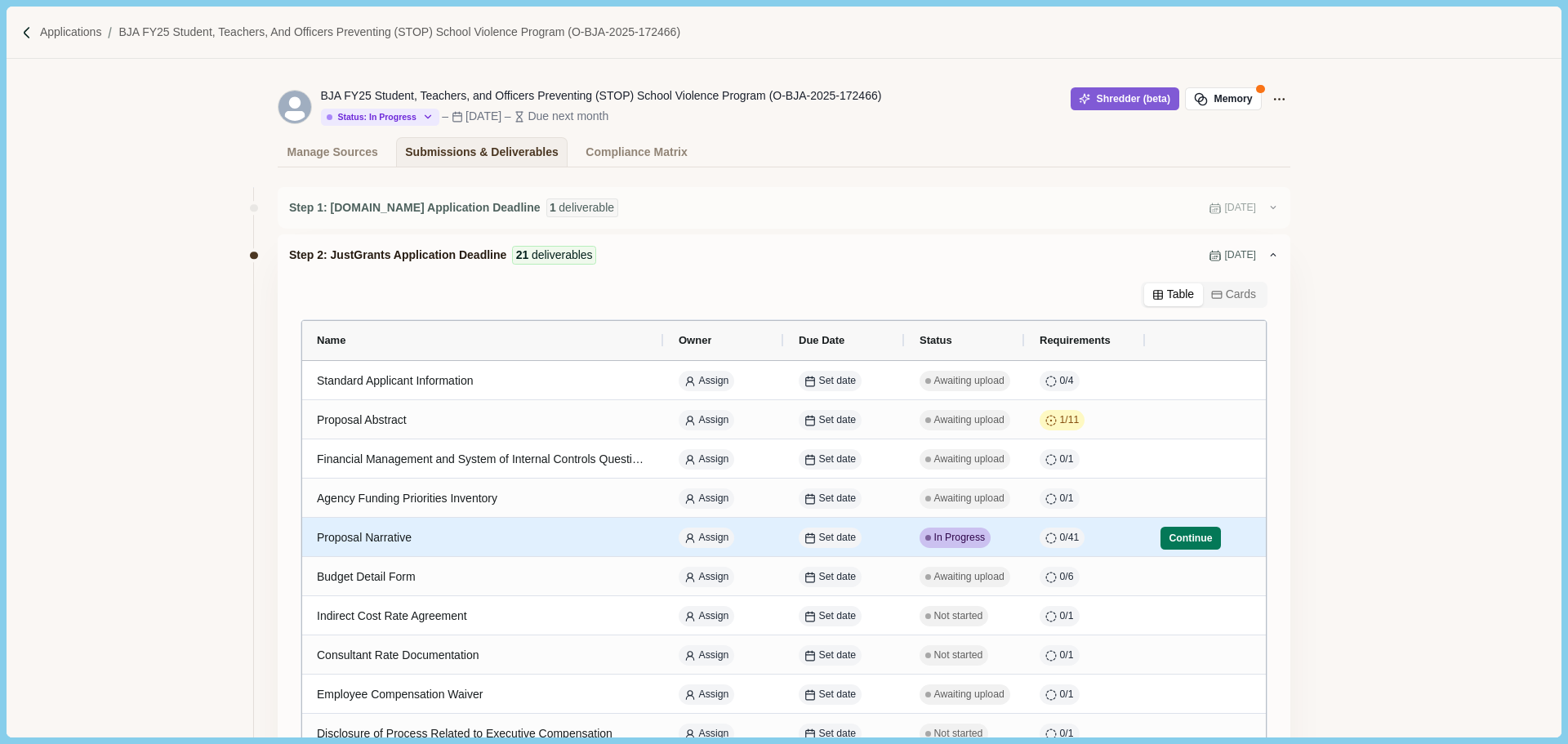
click at [472, 531] on div "Proposal Narrative" at bounding box center [483, 537] width 332 height 32
select select "********"
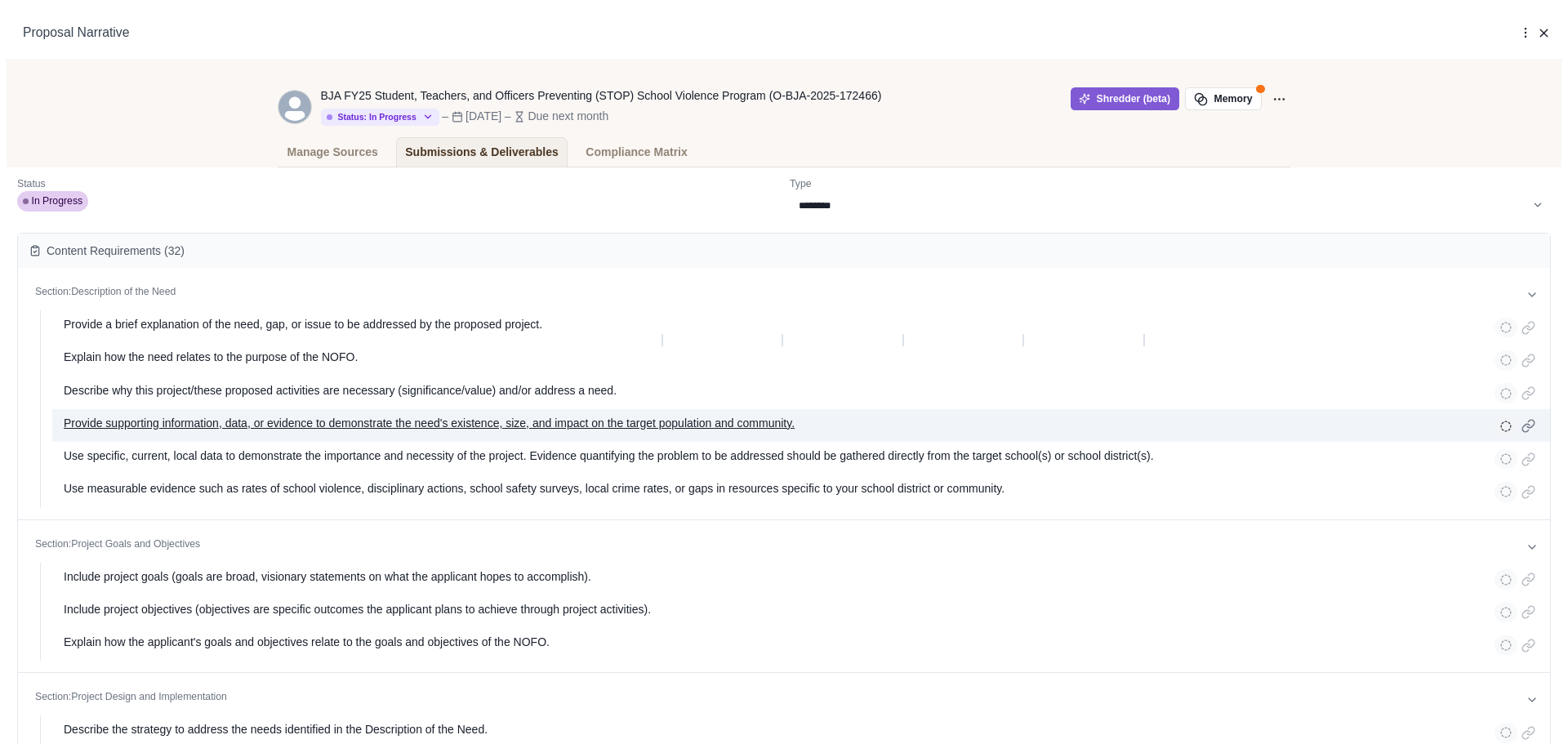
click at [795, 436] on p "Provide supporting information, data, or evidence to demonstrate the need's exi…" at bounding box center [428, 424] width 731 height 21
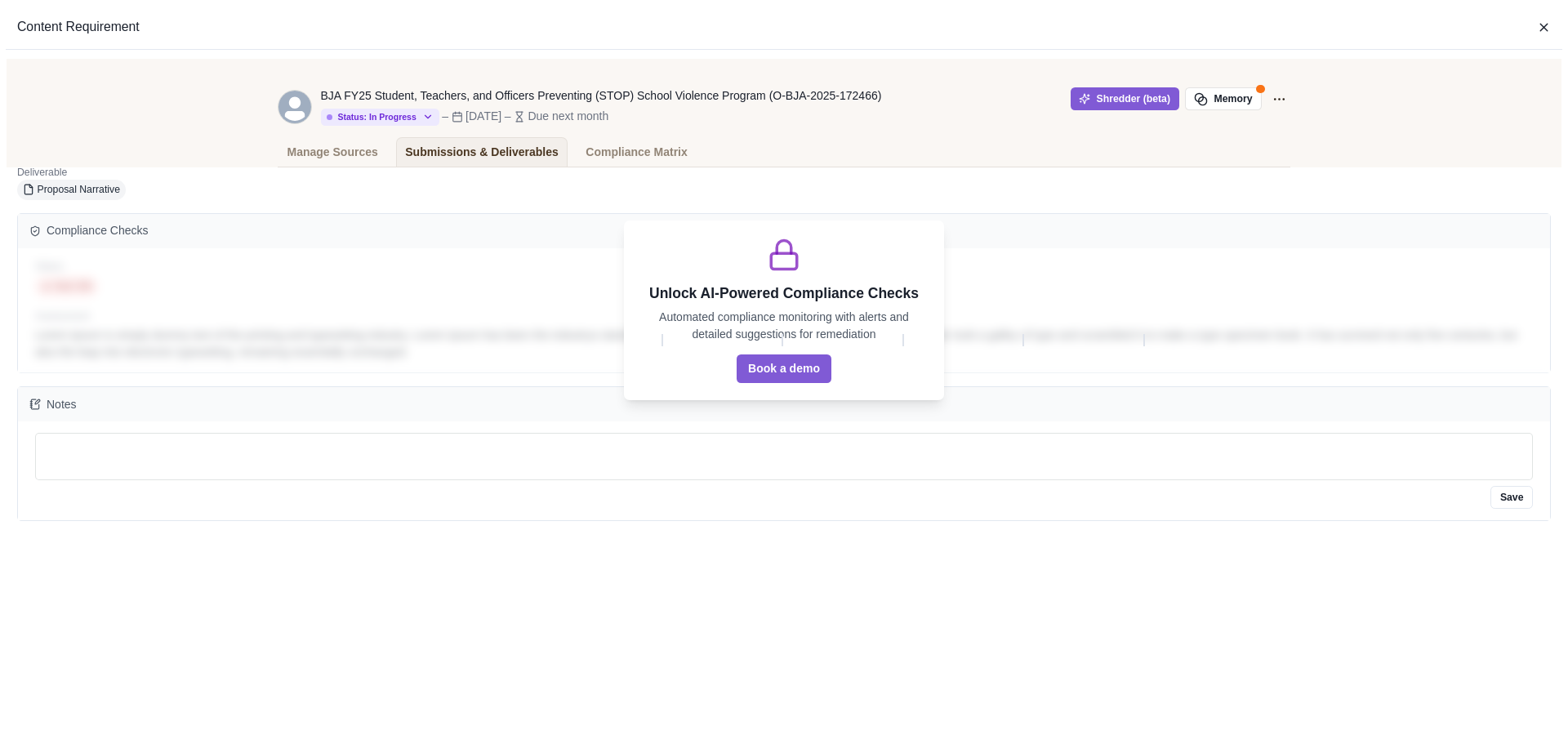
drag, startPoint x: 1337, startPoint y: 32, endPoint x: 1439, endPoint y: 19, distance: 102.8
click at [1337, 31] on div "Content Requirement" at bounding box center [783, 27] width 1556 height 44
click at [1540, 21] on icon "button" at bounding box center [1544, 28] width 14 height 14
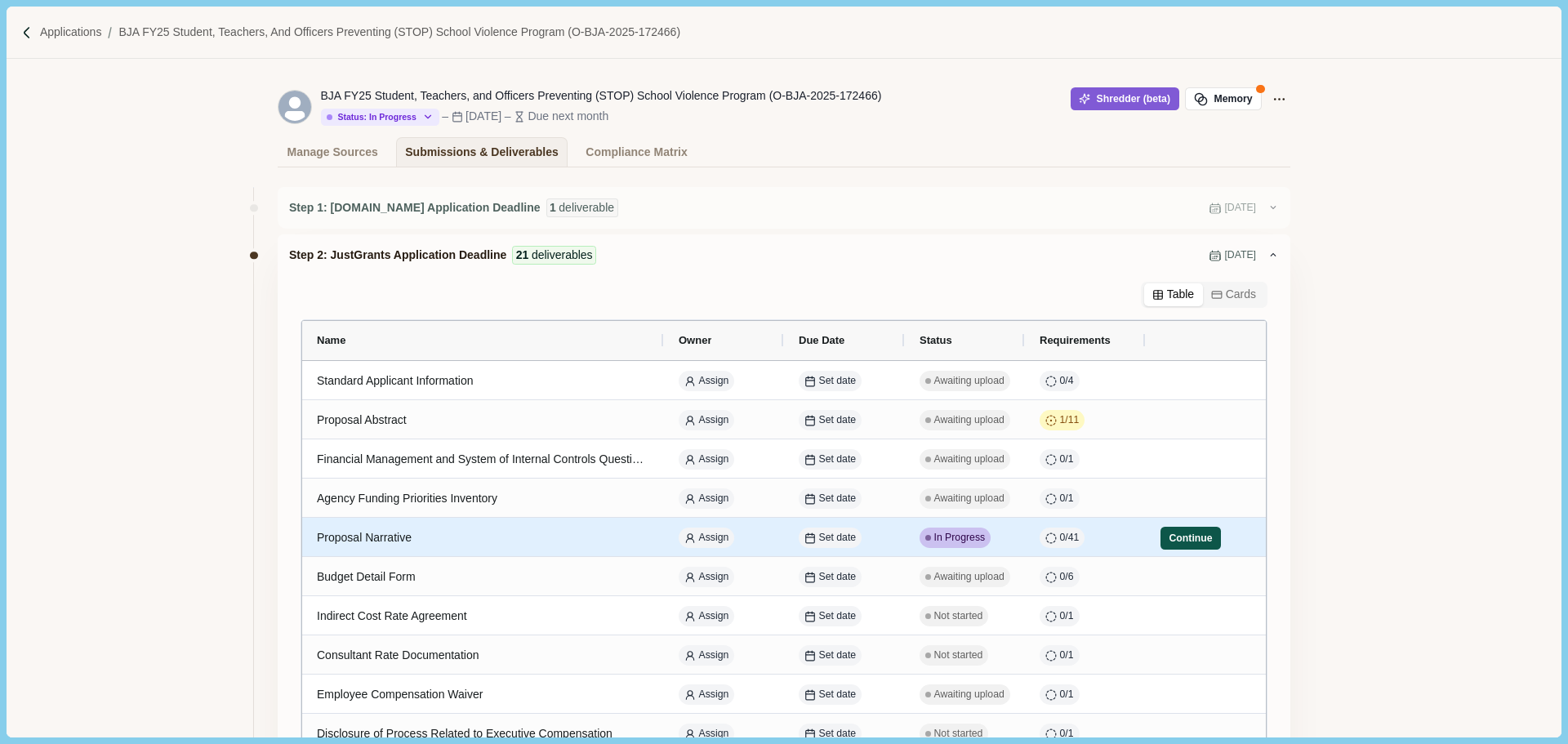
click at [1181, 538] on button "Continue" at bounding box center [1190, 538] width 61 height 23
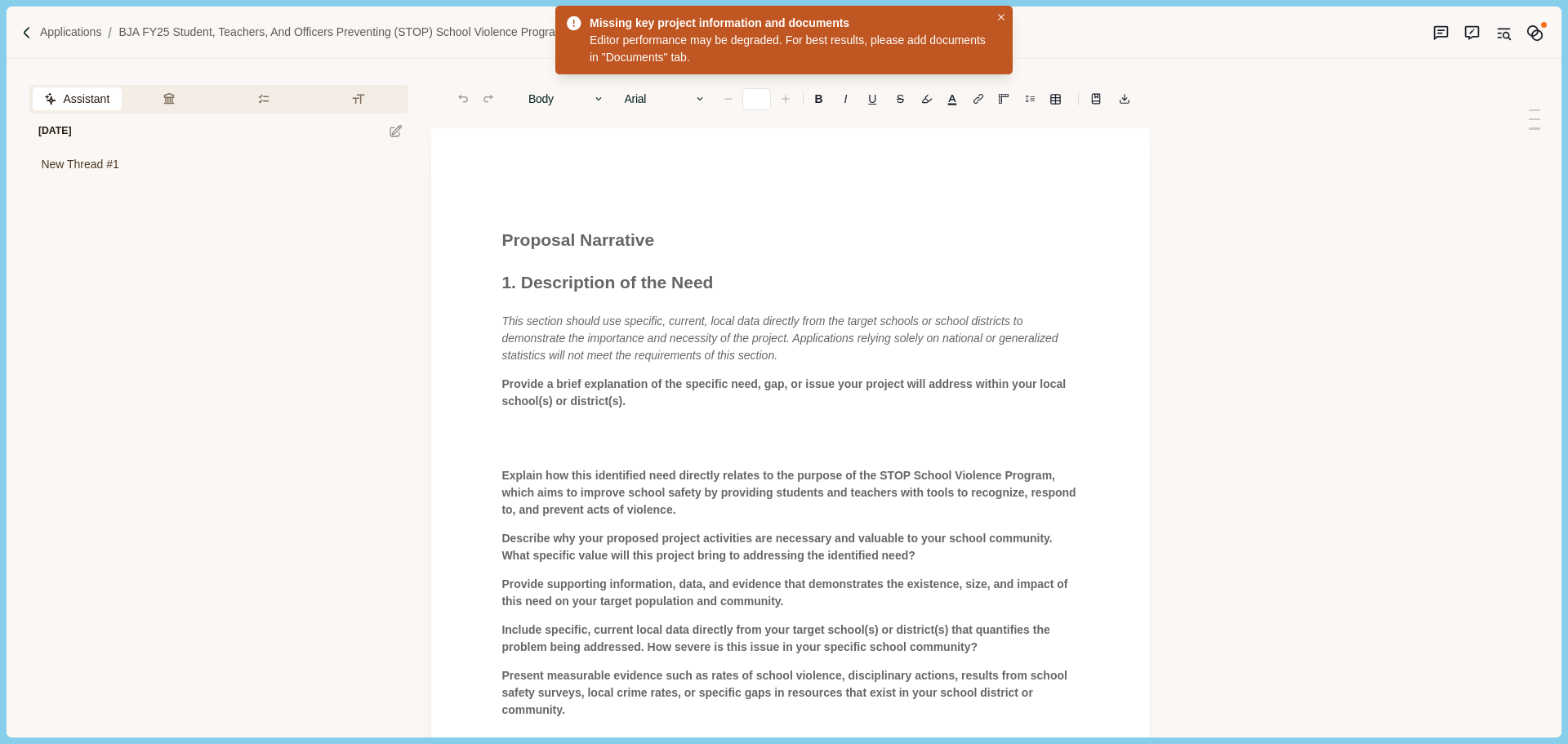
type input "**"
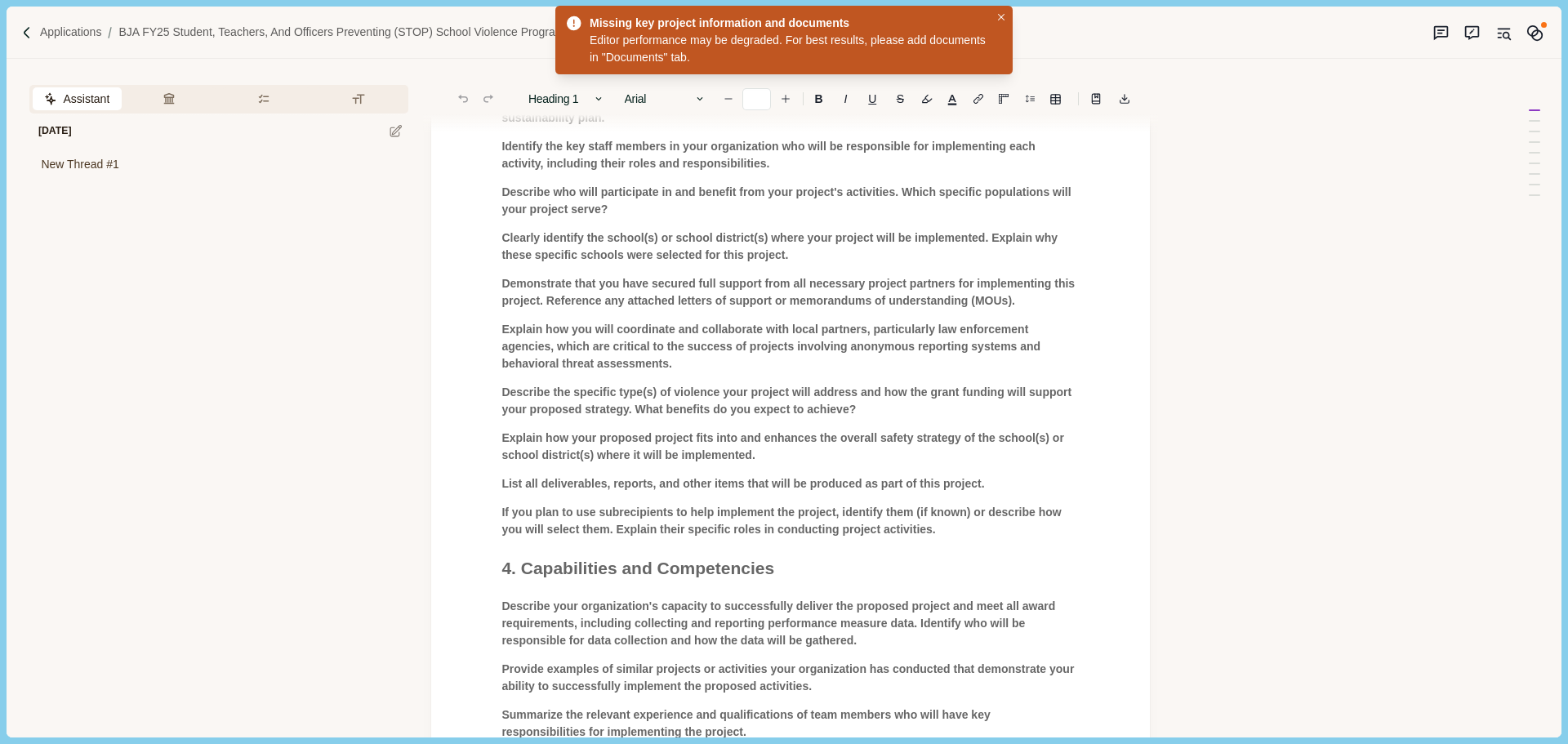
scroll to position [1633, 0]
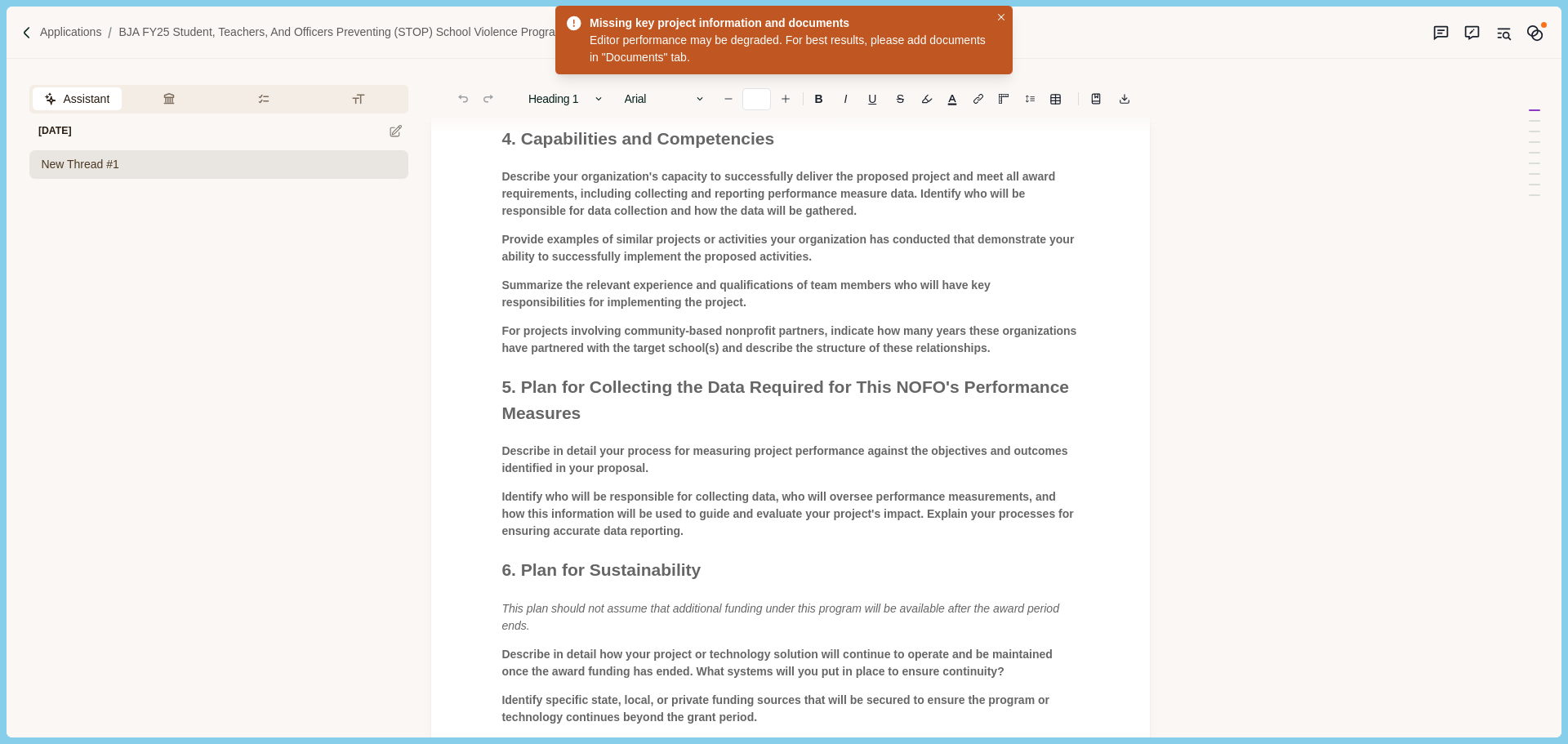
click at [86, 158] on span "New Thread #1" at bounding box center [80, 164] width 78 height 17
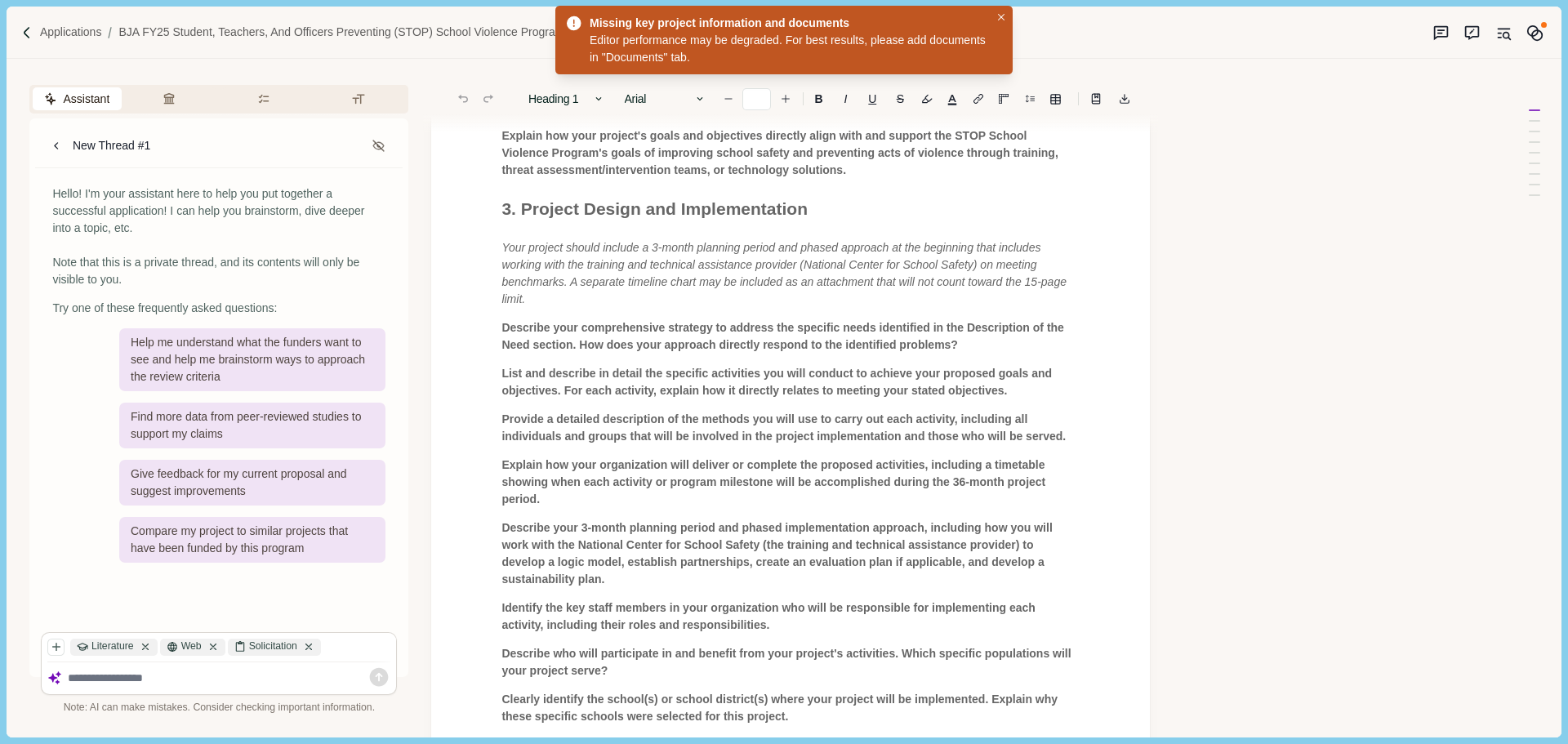
scroll to position [898, 0]
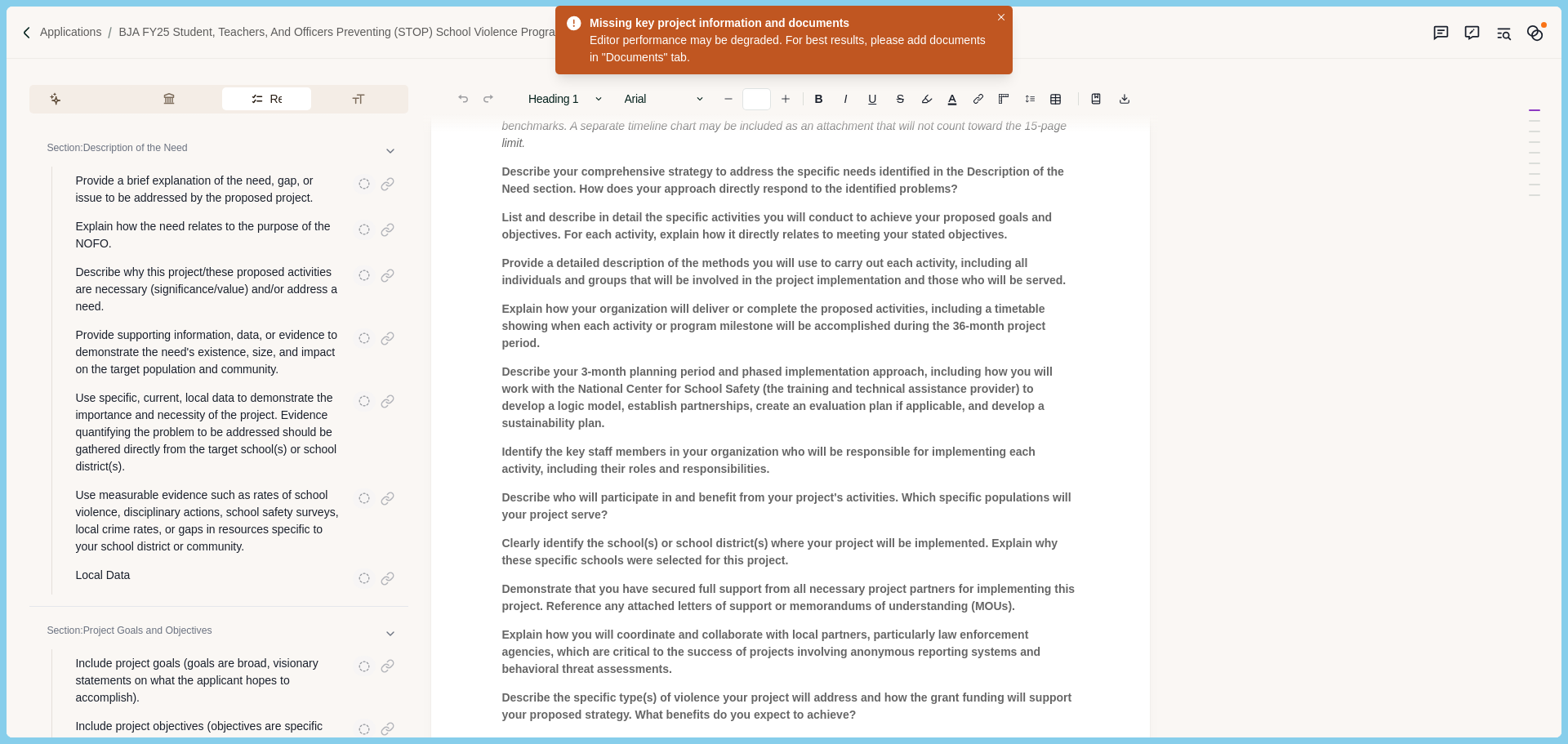
click at [259, 105] on button "Requirements" at bounding box center [266, 99] width 89 height 23
click at [154, 103] on icon "button" at bounding box center [157, 99] width 13 height 13
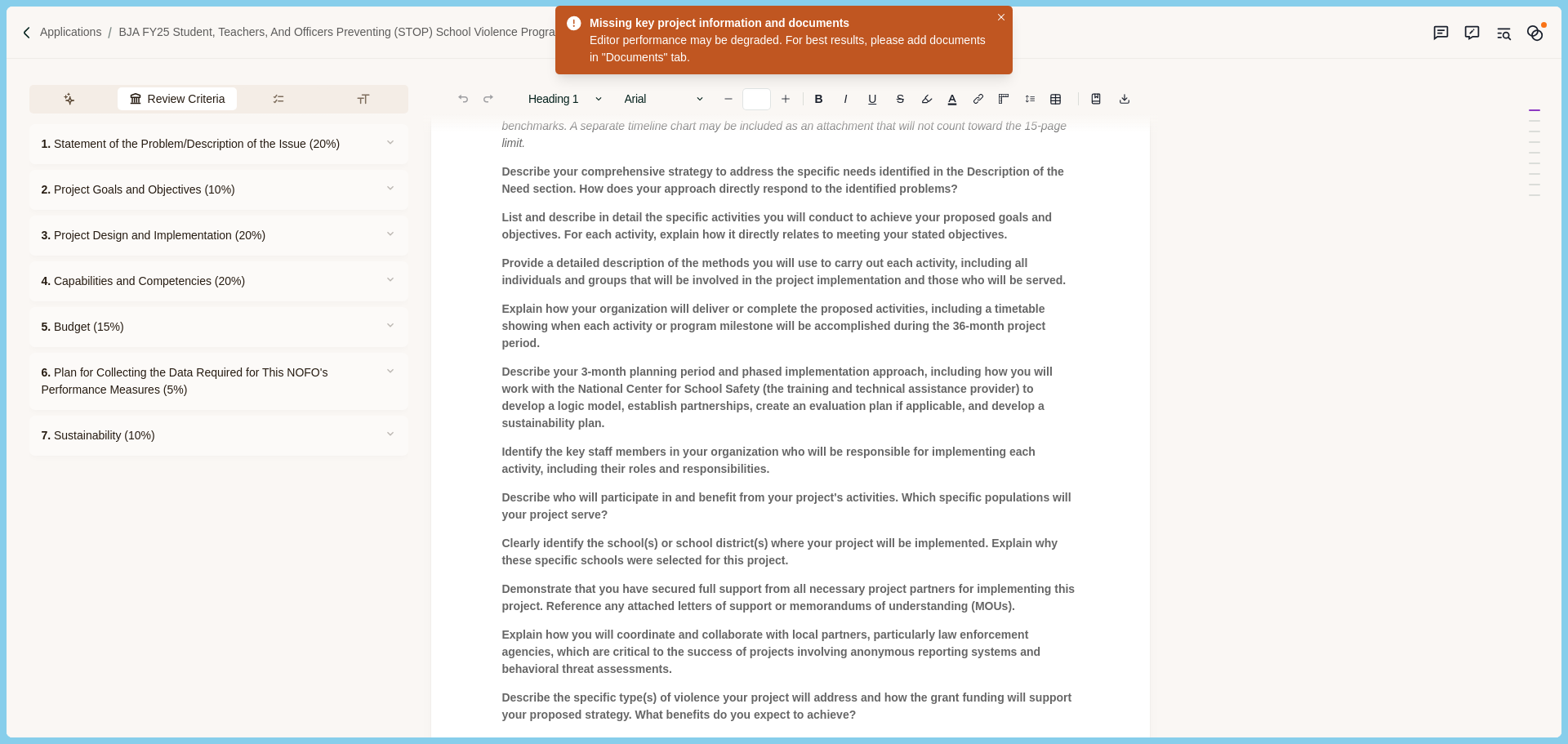
scroll to position [816, 0]
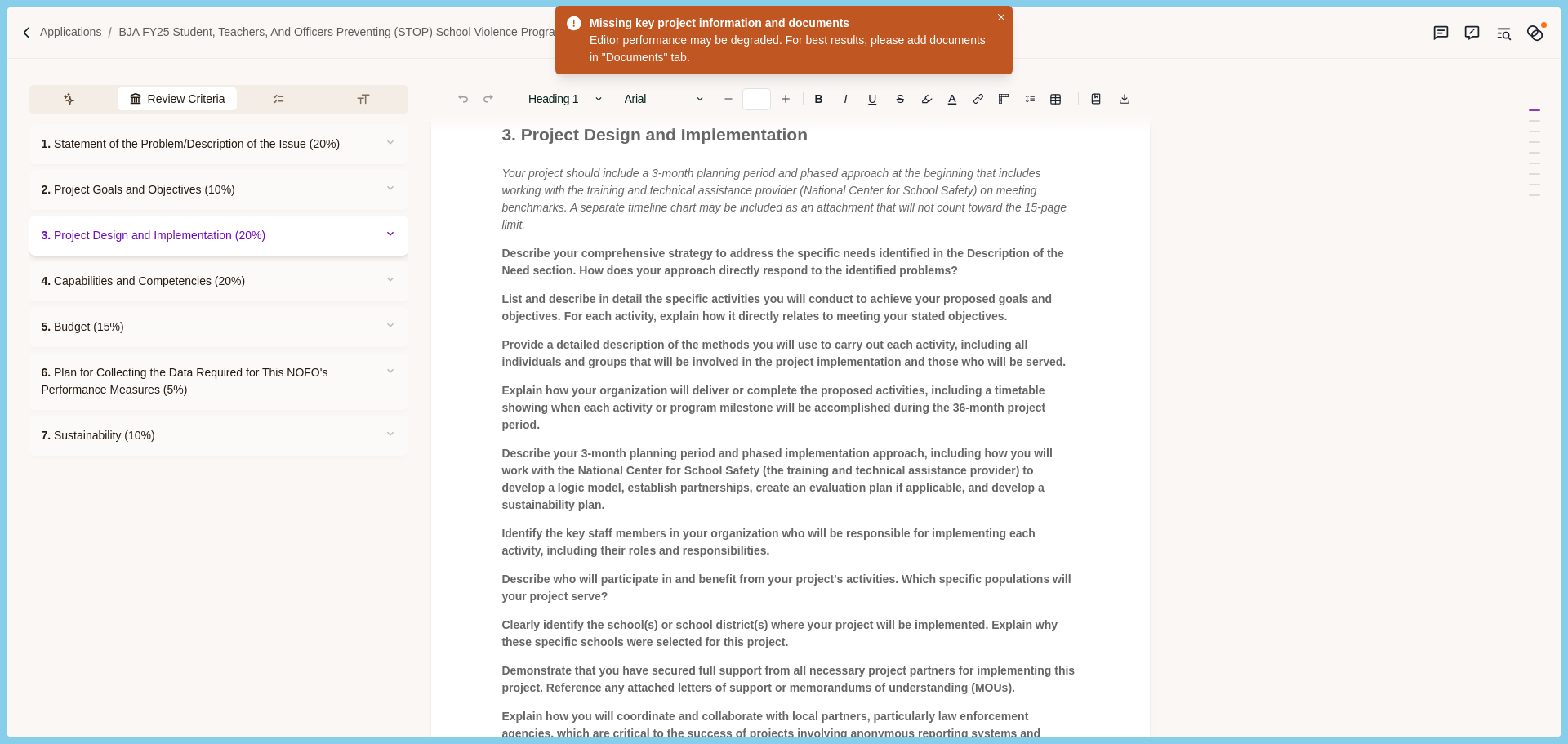
click at [216, 237] on span "3. Project Design and Implementation (20%)" at bounding box center [153, 235] width 225 height 17
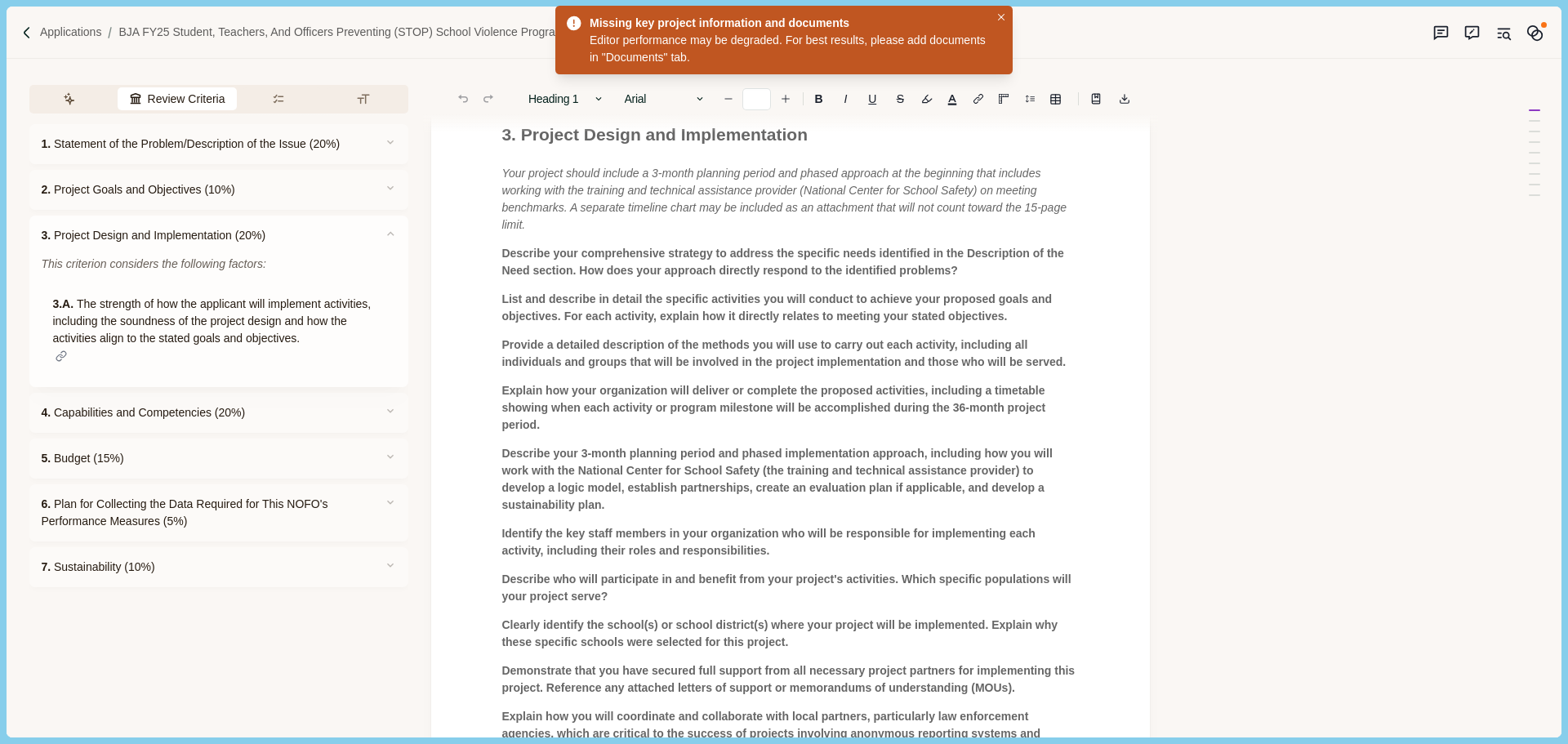
click at [571, 292] on span "List and describe in detail the specific activities you will conduct to achieve…" at bounding box center [778, 307] width 553 height 30
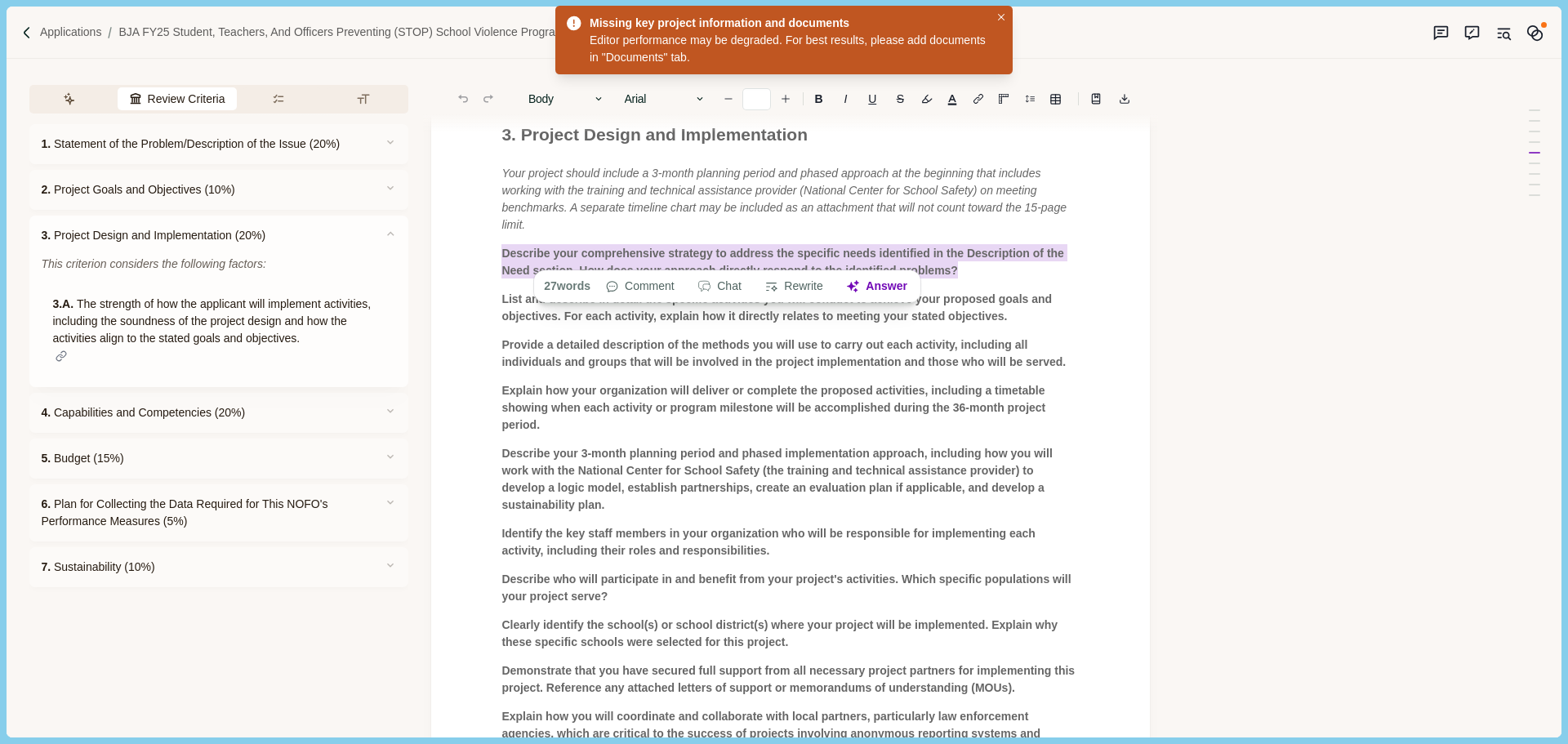
drag, startPoint x: 502, startPoint y: 234, endPoint x: 961, endPoint y: 259, distance: 459.7
click at [961, 259] on p "Describe your comprehensive strategy to address the specific needs identified i…" at bounding box center [790, 262] width 578 height 34
click at [883, 285] on button "Answer" at bounding box center [876, 286] width 79 height 23
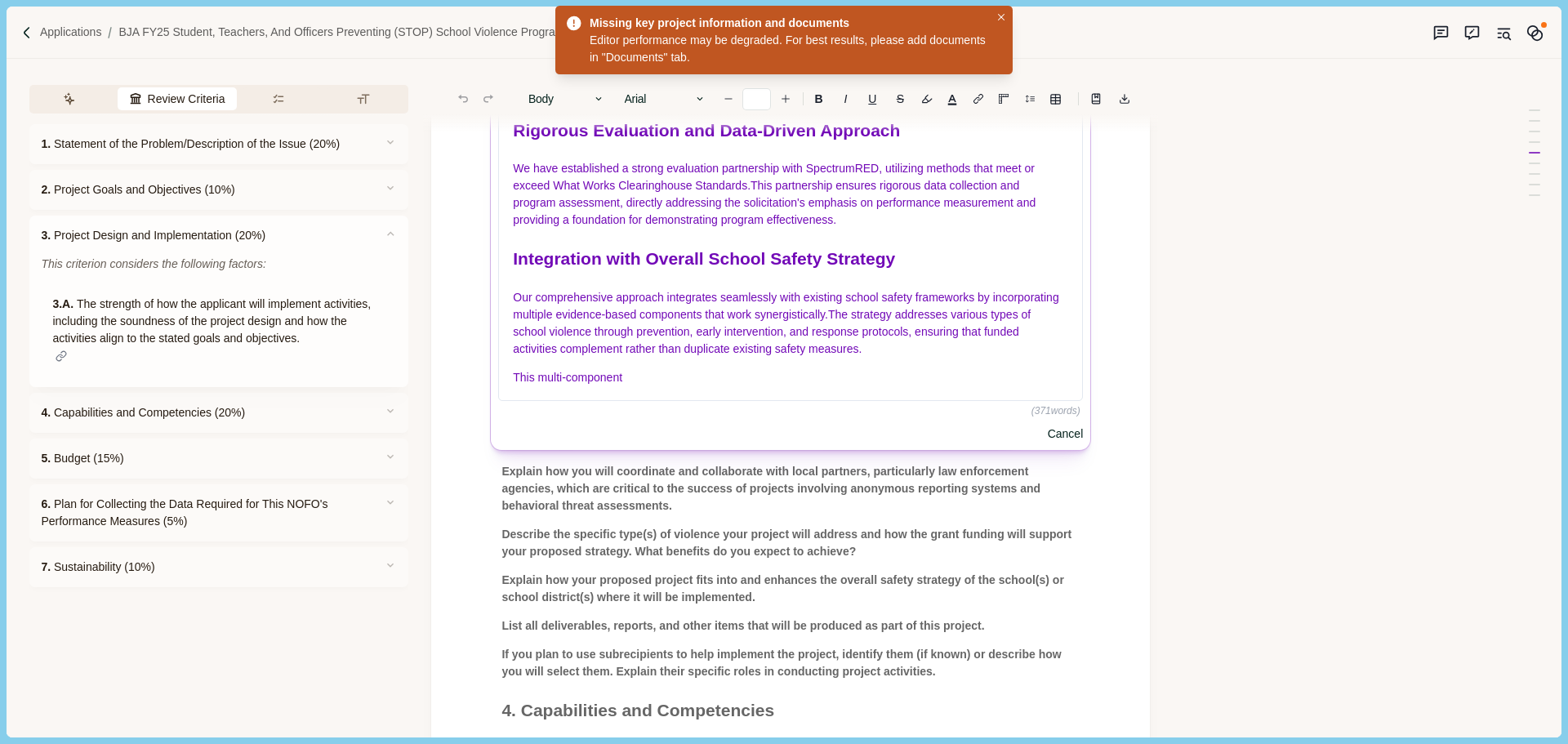
scroll to position [603, 0]
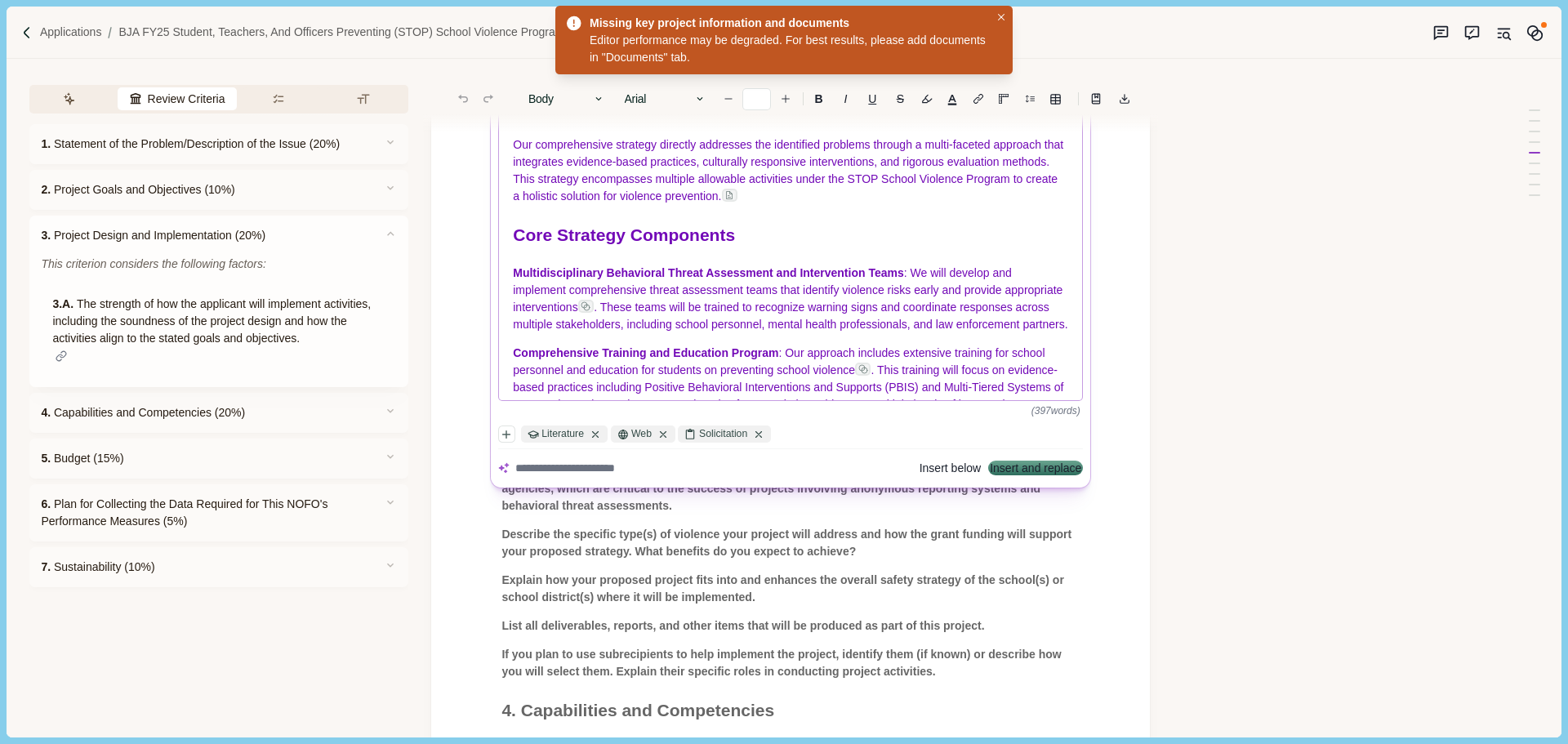
drag, startPoint x: 1076, startPoint y: 288, endPoint x: 1076, endPoint y: 262, distance: 26.0
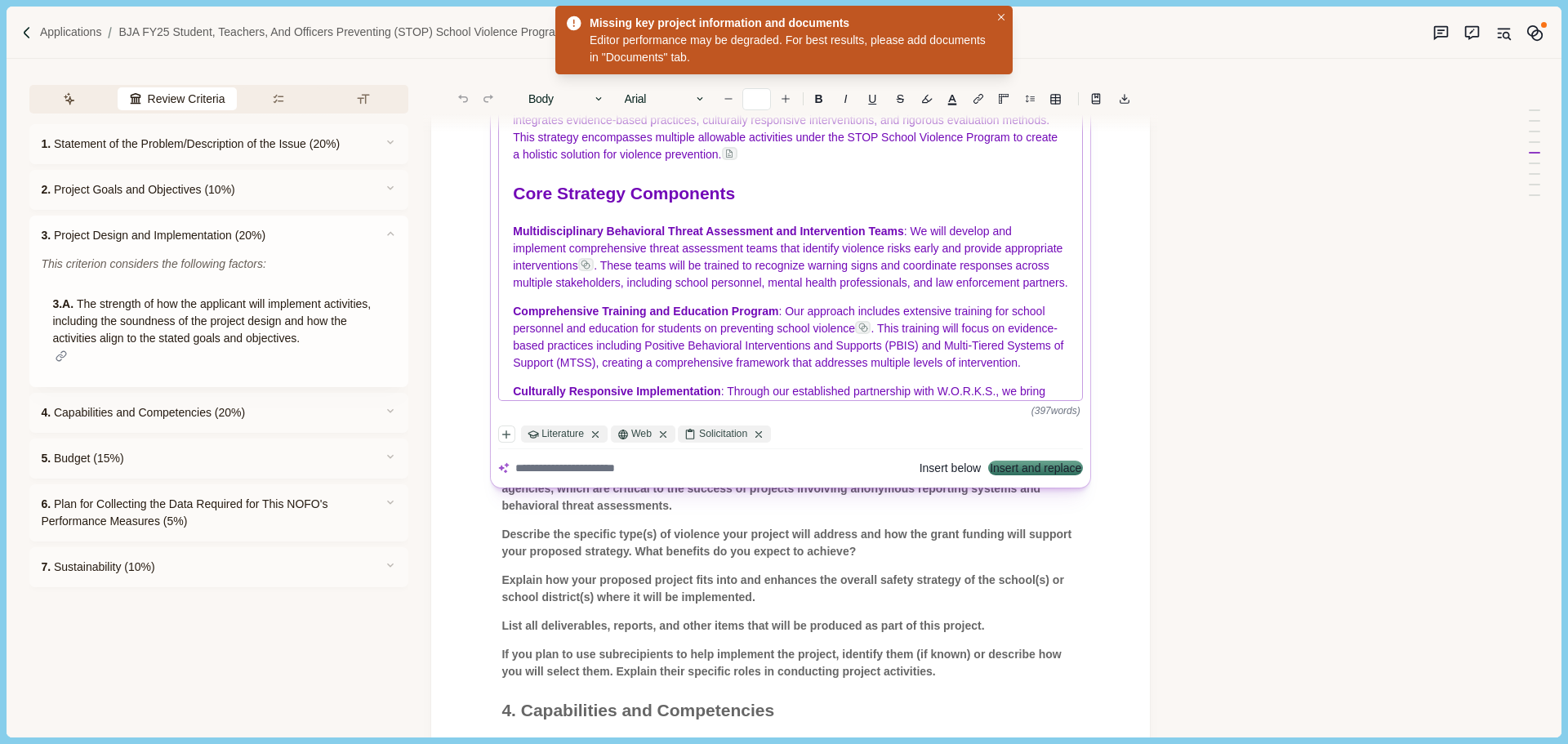
scroll to position [0, 0]
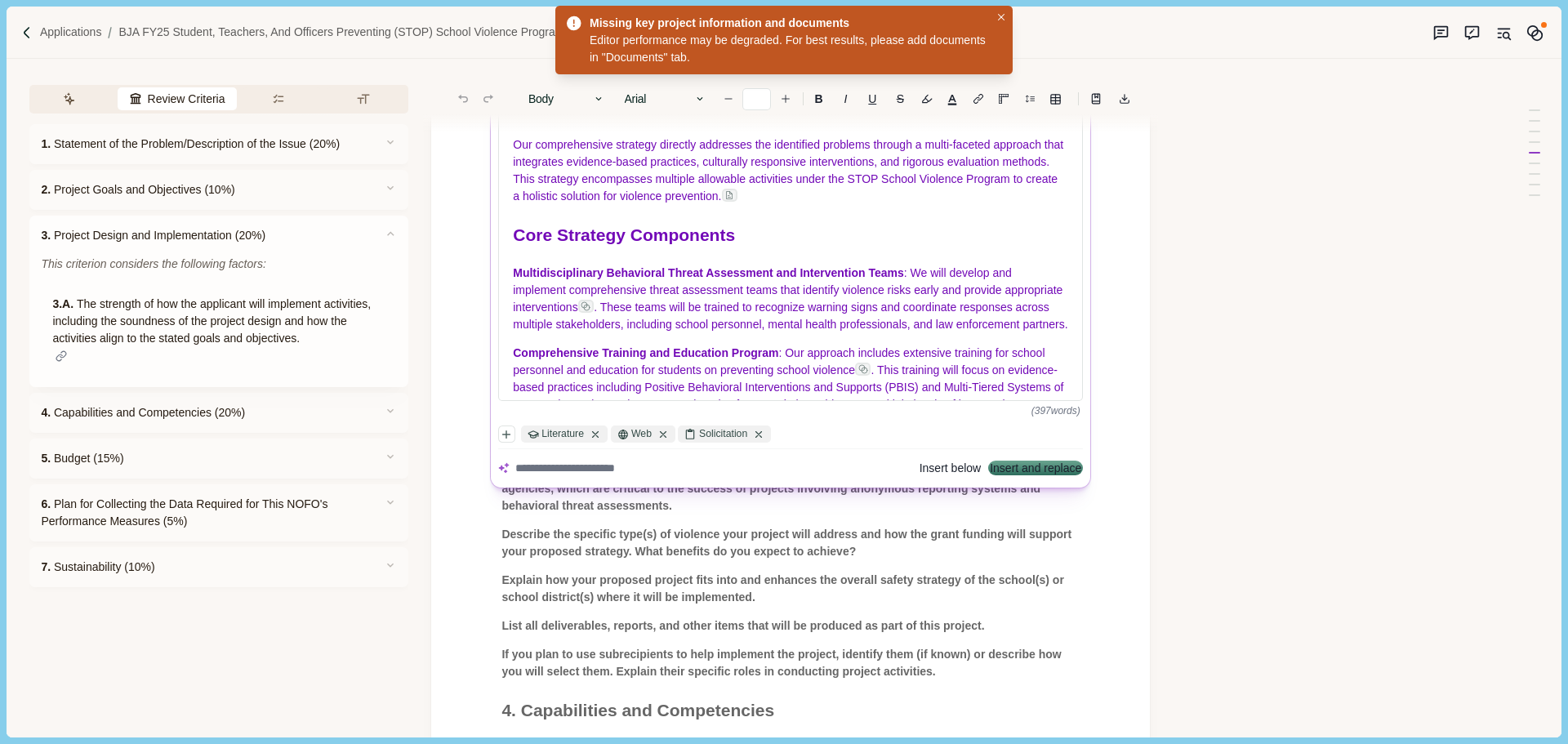
click at [541, 475] on textarea at bounding box center [713, 468] width 397 height 17
type textarea "**********"
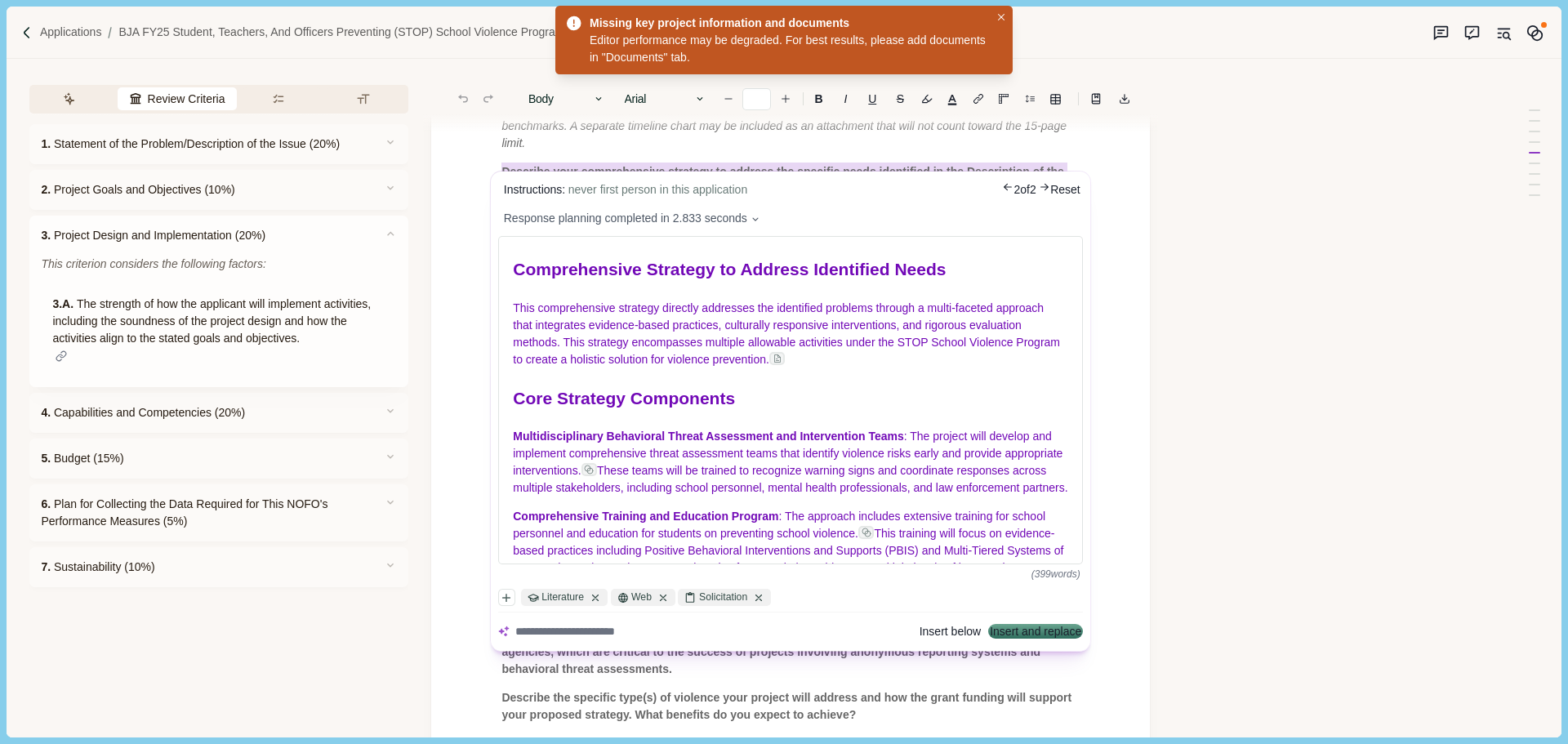
click at [1144, 253] on body "Applications BJA FY25 Student, Teachers, and Officers Preventing (STOP) School …" at bounding box center [784, 372] width 1568 height 744
click at [969, 663] on body "Applications BJA FY25 Student, Teachers, and Officers Preventing (STOP) School …" at bounding box center [784, 372] width 1568 height 744
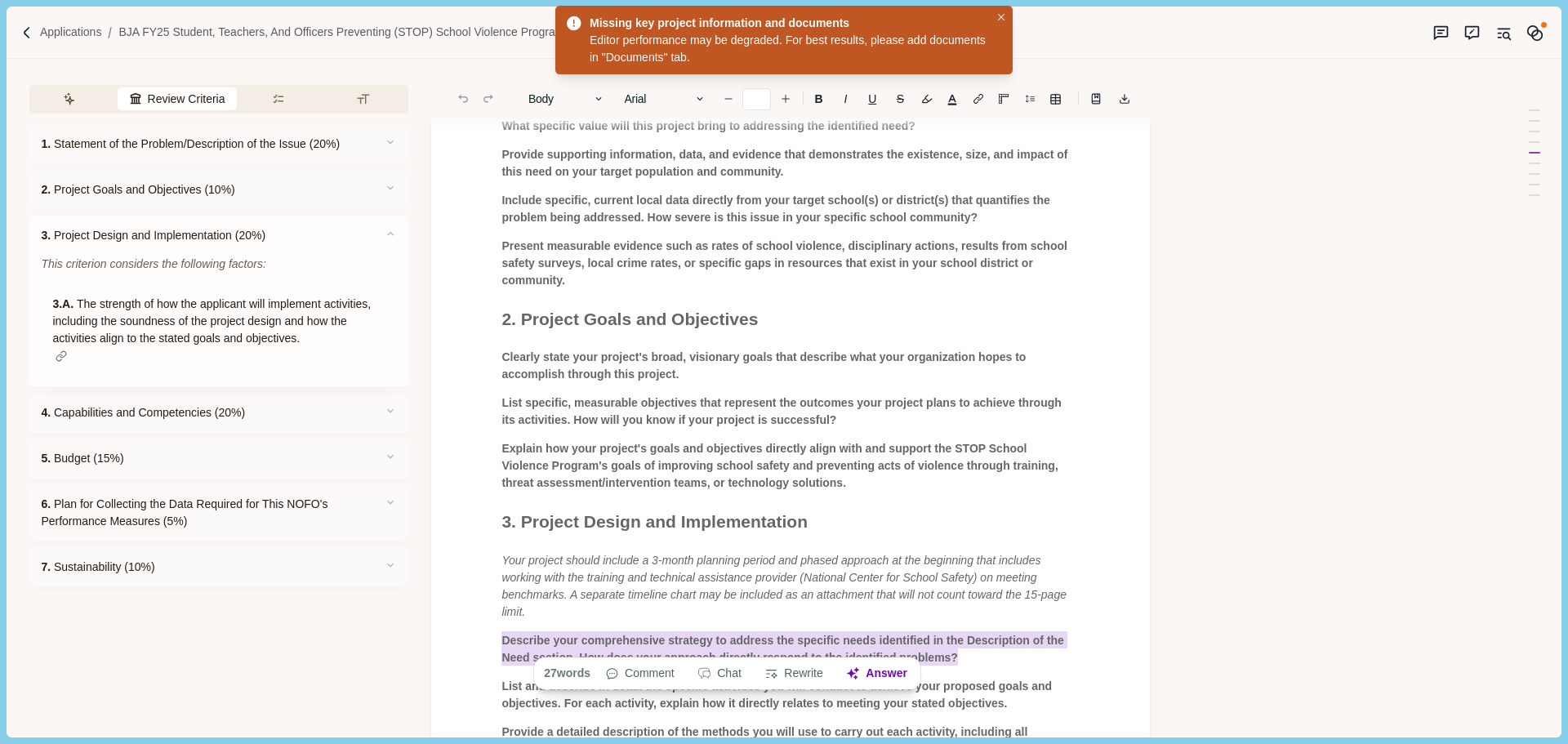
scroll to position [408, 0]
